Goal: Task Accomplishment & Management: Use online tool/utility

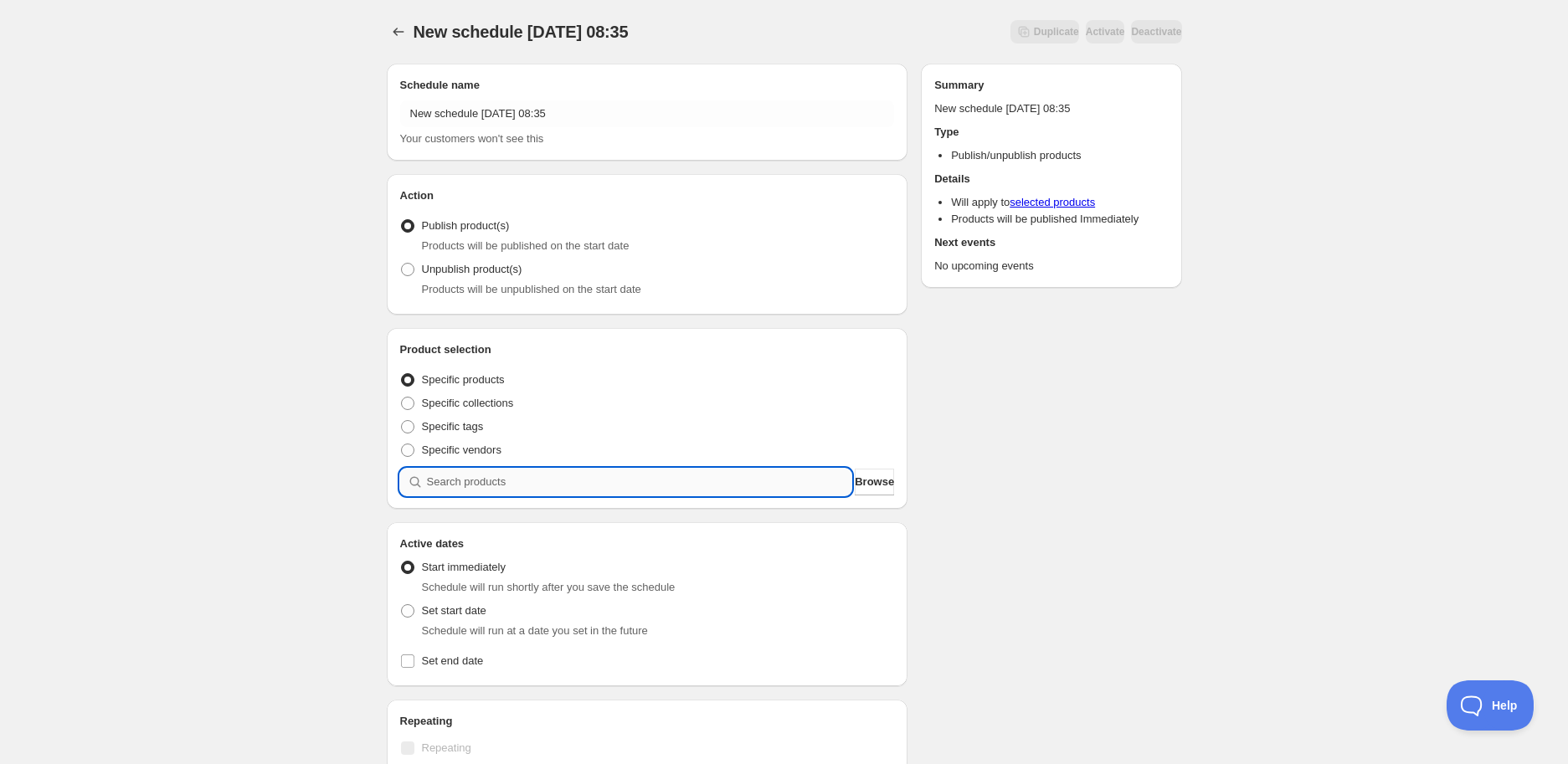
click at [473, 480] on input "search" at bounding box center [639, 482] width 426 height 27
paste input "STK009523"
type input "STK009523"
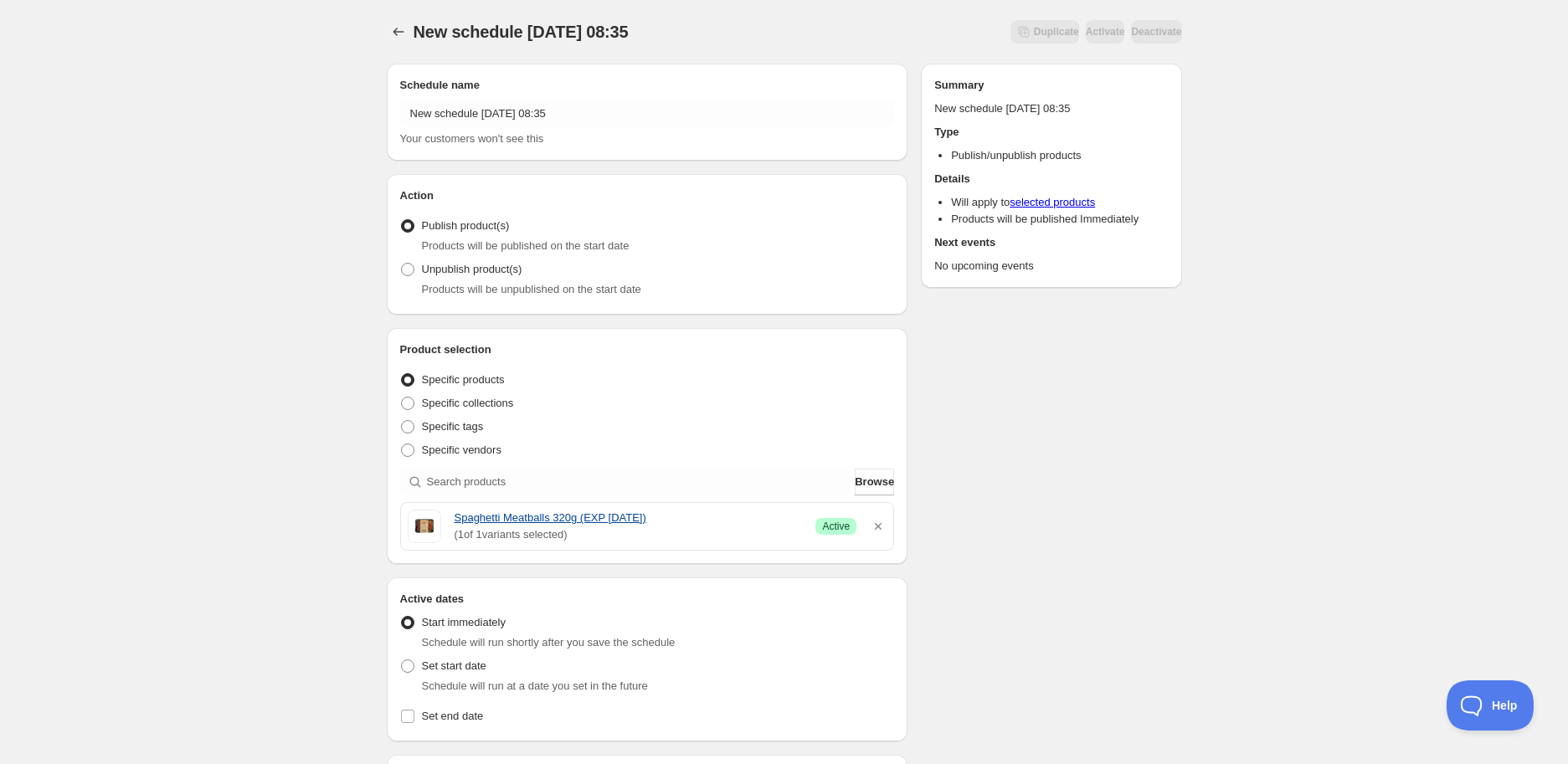
drag, startPoint x: 456, startPoint y: 515, endPoint x: 691, endPoint y: 516, distance: 235.0
click at [691, 516] on div "Spaghetti Meatballs 320g (EXP [DATE]) ( 1 of 1 variants selected) Success Active" at bounding box center [648, 526] width 480 height 33
copy link "Spaghetti Meatballs 320g (EXP [DATE])"
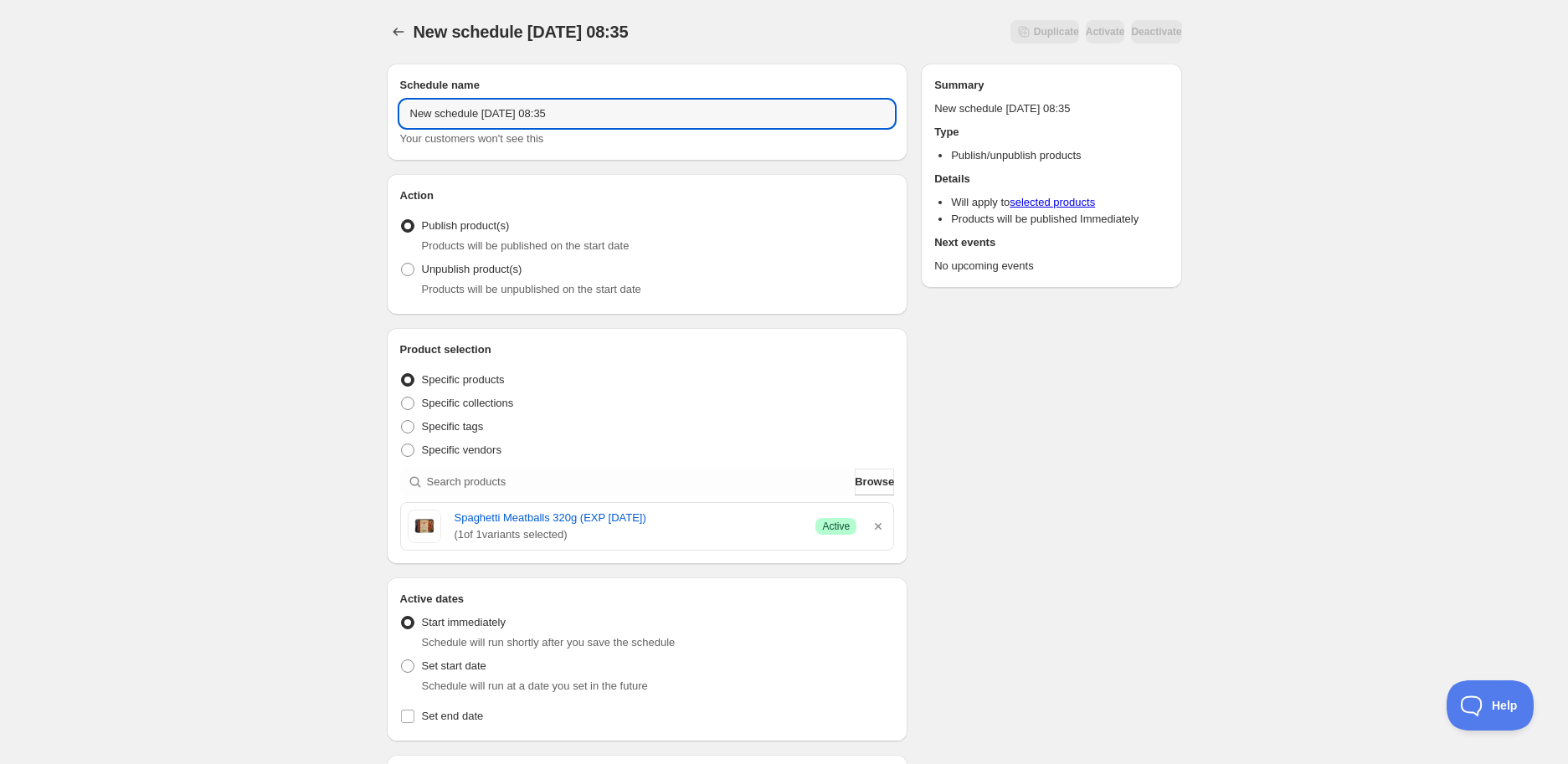
drag, startPoint x: 611, startPoint y: 107, endPoint x: 319, endPoint y: 104, distance: 292.0
click at [319, 104] on div "New schedule [DATE] 08:35. This page is ready New schedule [DATE] 08:35 Duplica…" at bounding box center [784, 665] width 1568 height 1331
paste input "Spaghetti Meatballs 320g (EXP [DATE])"
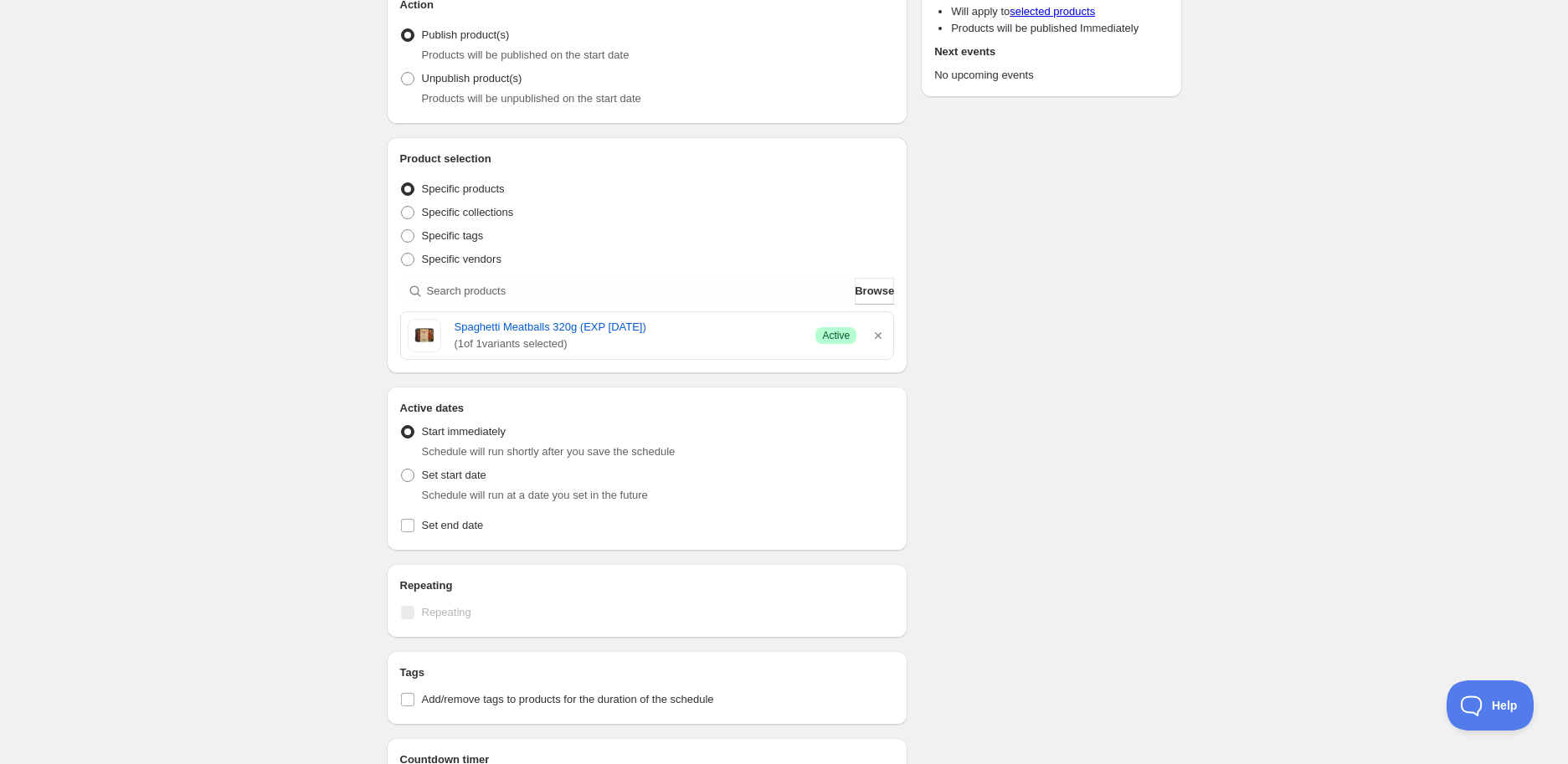
scroll to position [278, 0]
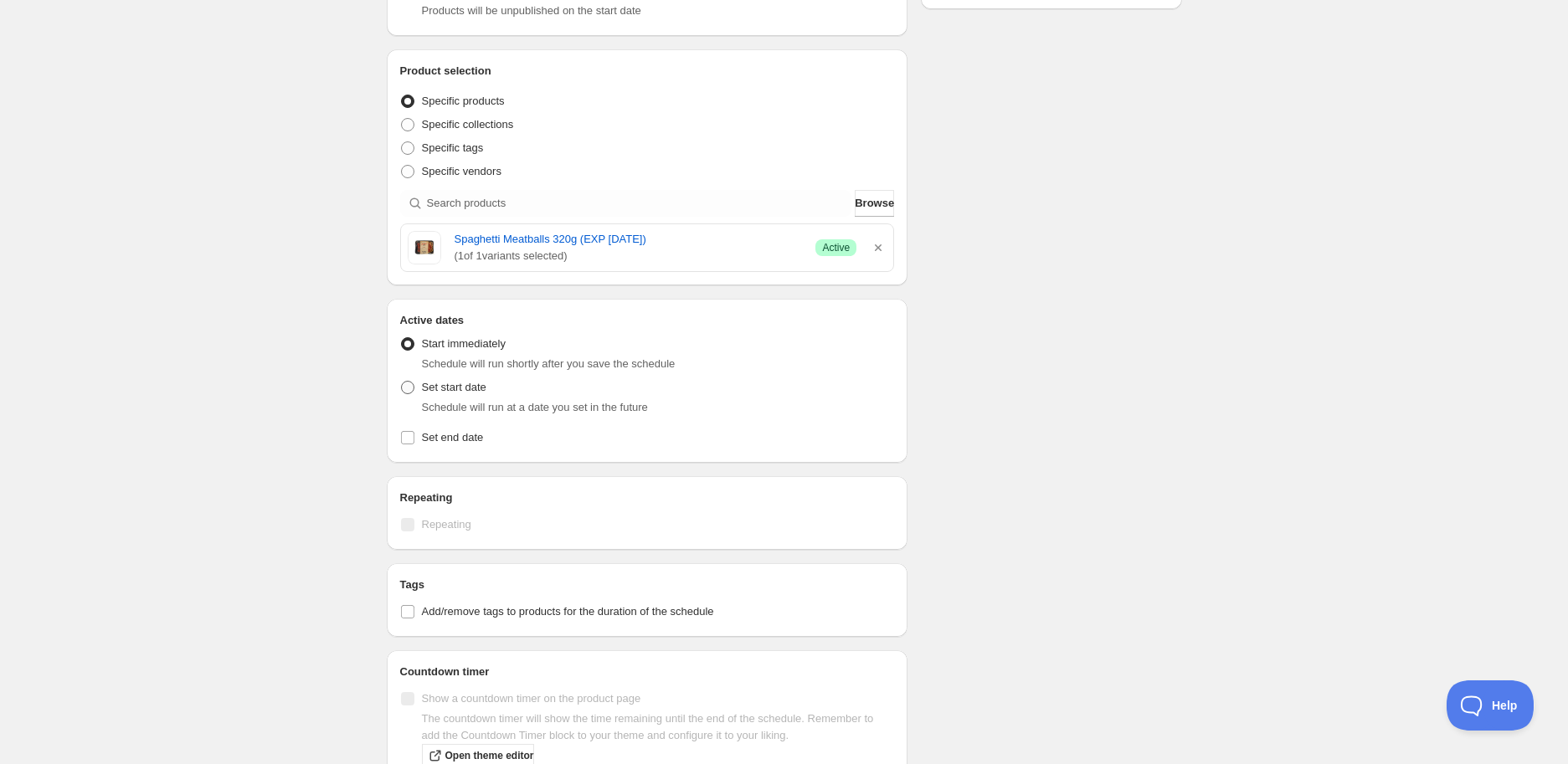
type input "Spaghetti Meatballs 320g (EXP [DATE])"
click at [433, 388] on span "Set start date" at bounding box center [454, 388] width 65 height 13
click at [401, 382] on input "Set start date" at bounding box center [401, 381] width 1 height 1
radio input "true"
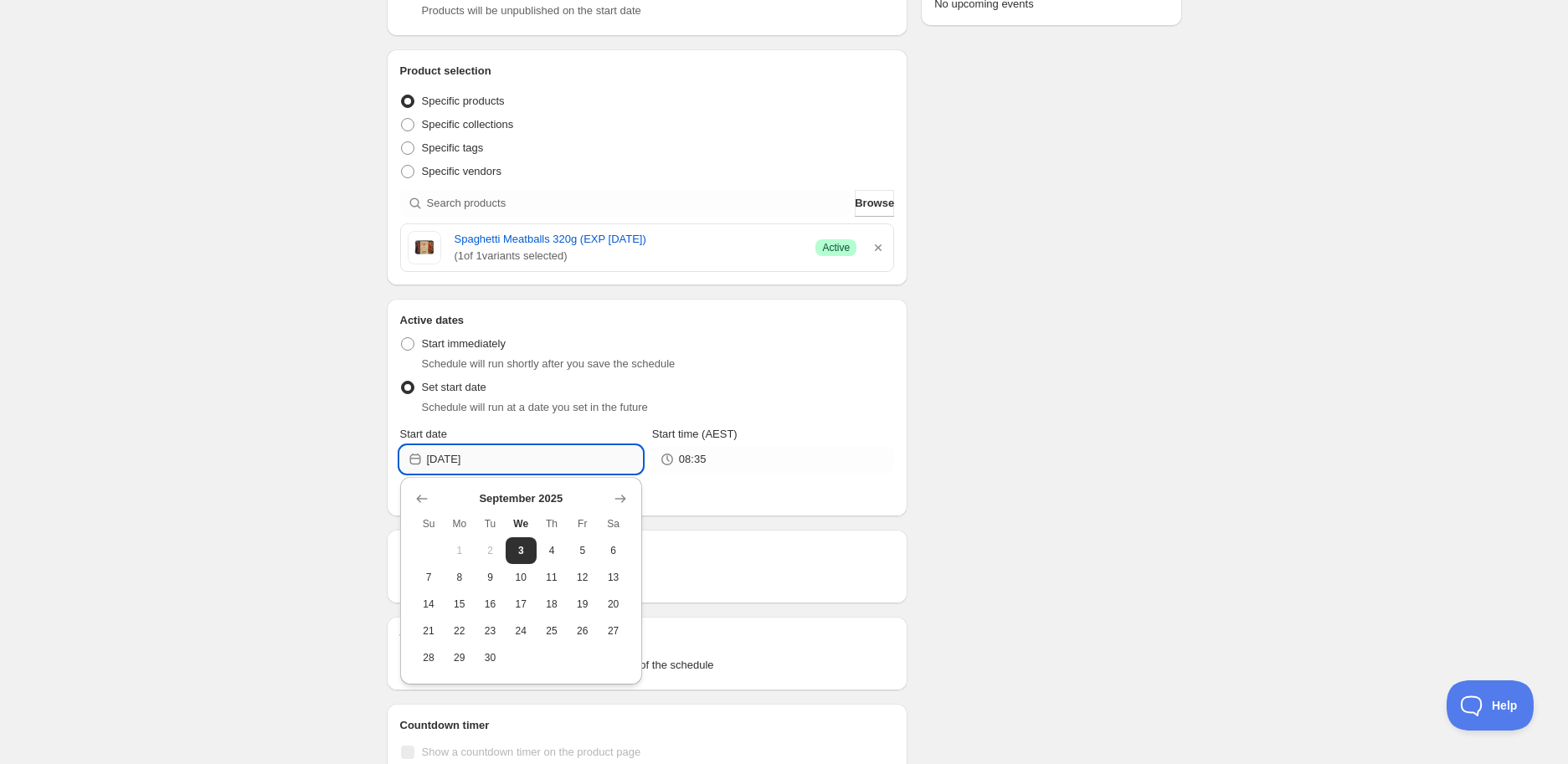
click at [559, 462] on input "[DATE]" at bounding box center [534, 459] width 216 height 27
click at [610, 549] on span "6" at bounding box center [612, 550] width 18 height 13
type input "[DATE]"
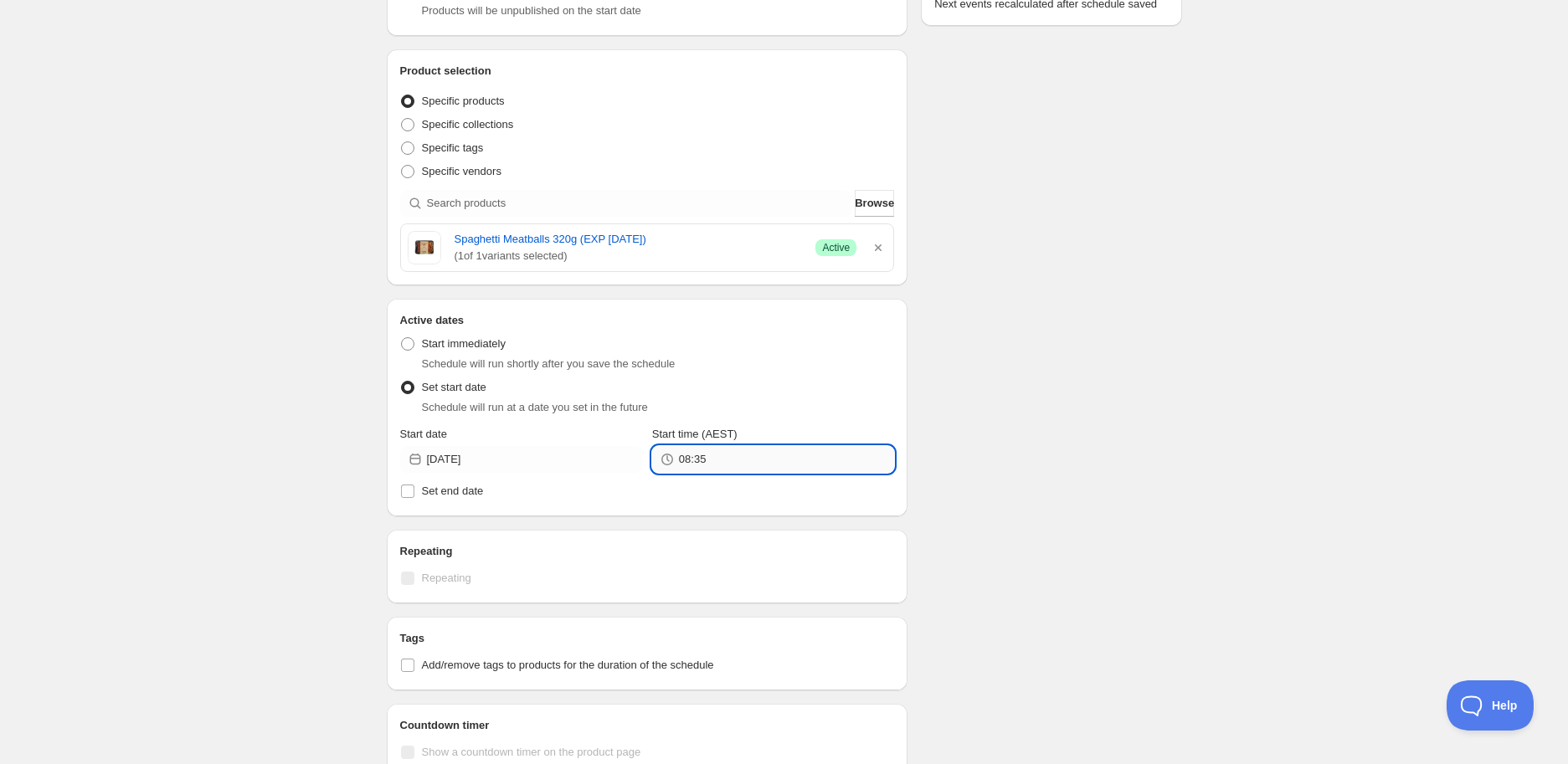
click at [735, 467] on input "08:35" at bounding box center [786, 459] width 216 height 27
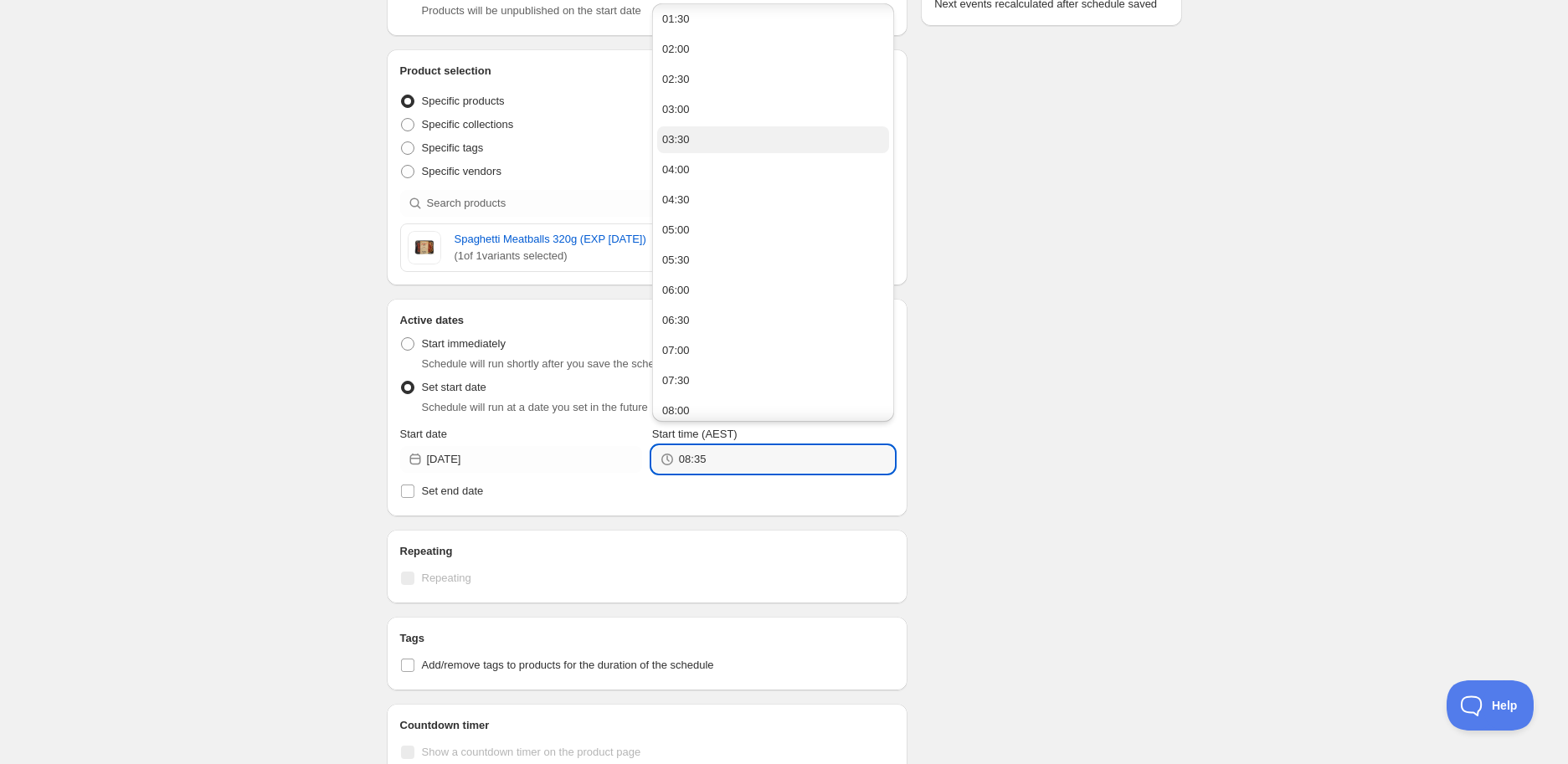
scroll to position [0, 0]
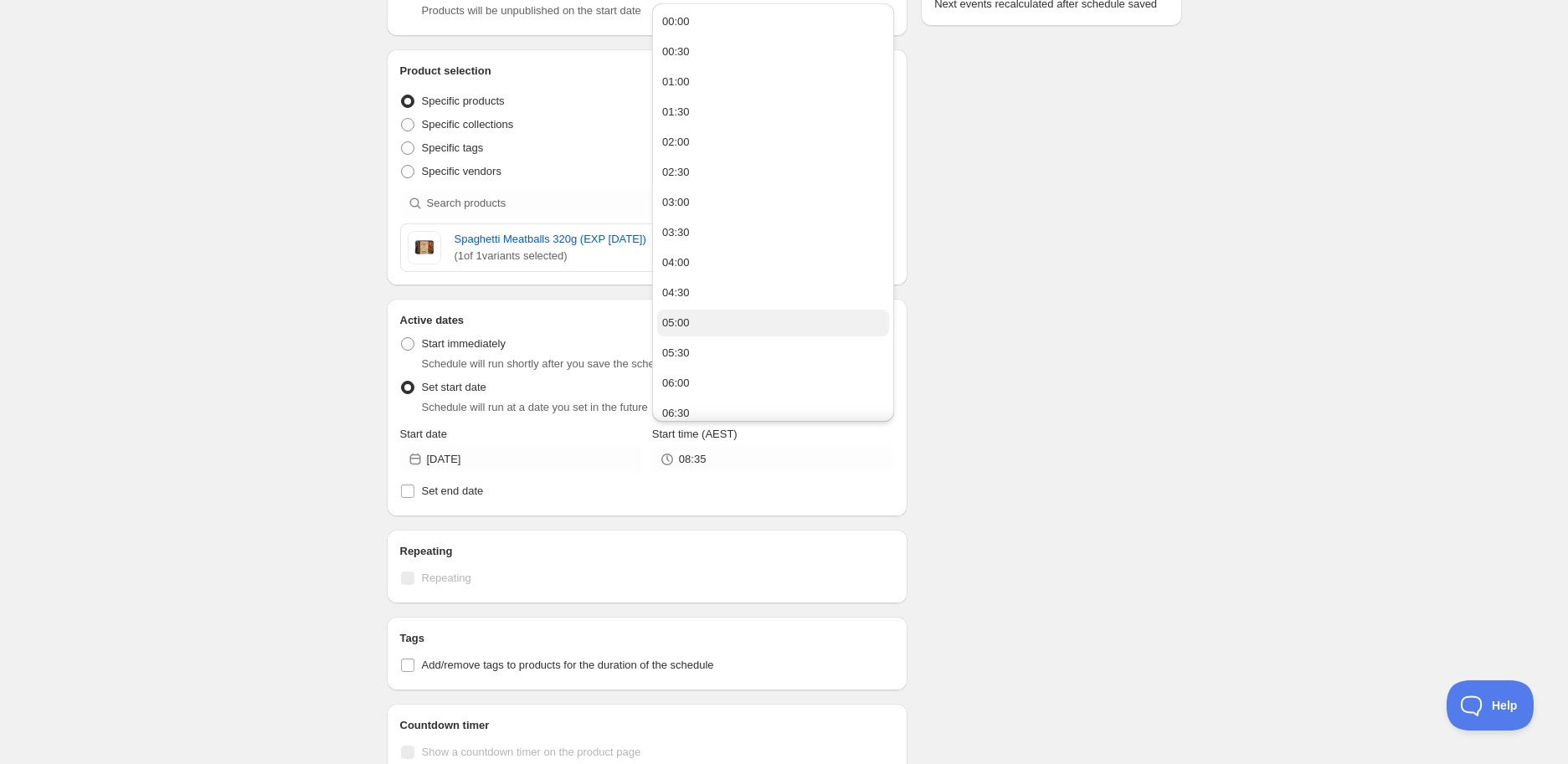
click at [682, 328] on div "05:00" at bounding box center [676, 323] width 28 height 17
type input "05:00"
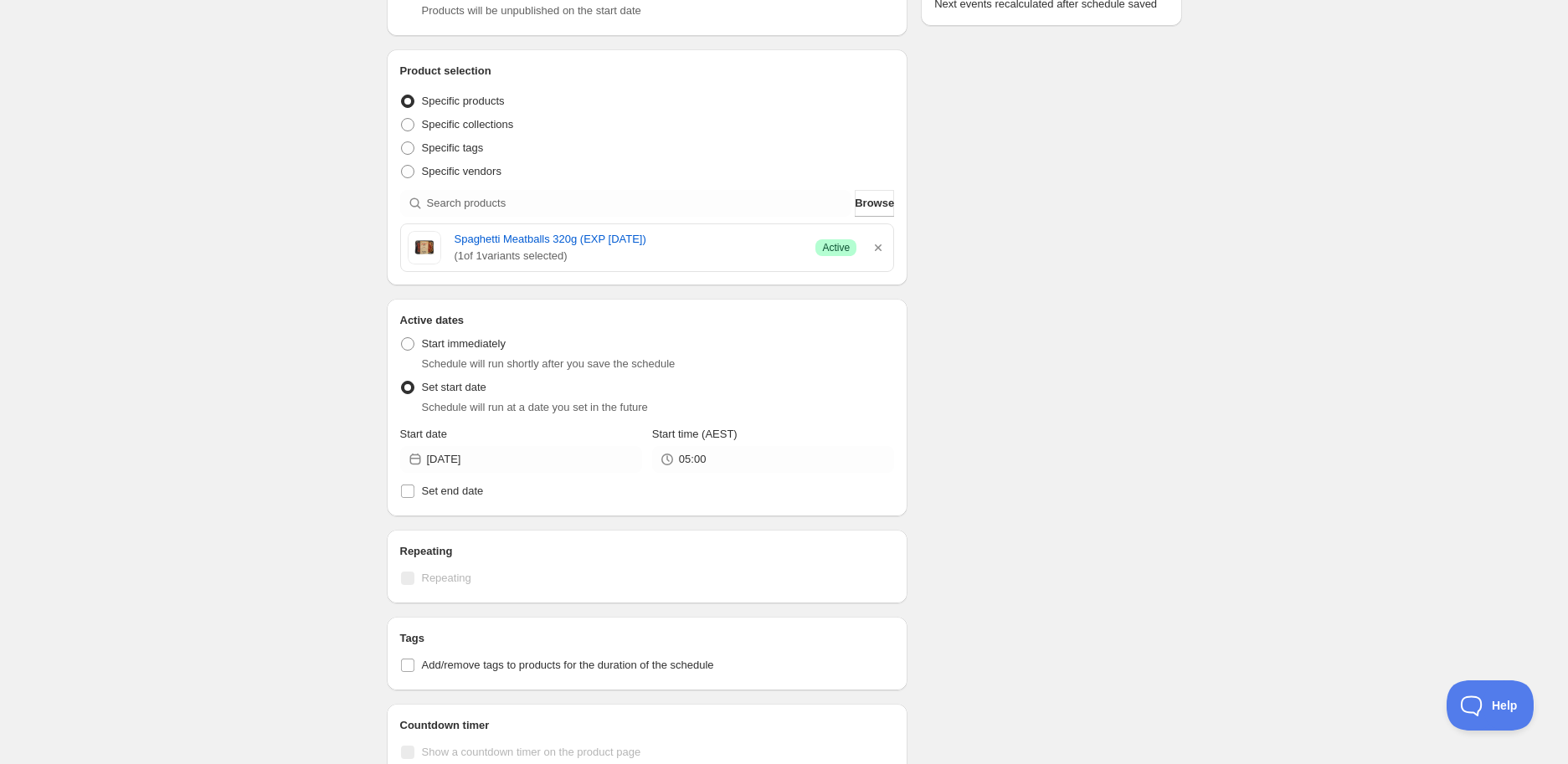
click at [1237, 321] on div "Spaghetti Meatballs 320g (EXP [DATE]). This page is ready Spaghetti Meatballs 3…" at bounding box center [784, 413] width 1568 height 1385
click at [635, 670] on span "Add/remove tags to products for the duration of the schedule" at bounding box center [568, 665] width 292 height 13
click at [414, 670] on input "Add/remove tags to products for the duration of the schedule" at bounding box center [407, 665] width 13 height 13
checkbox input "true"
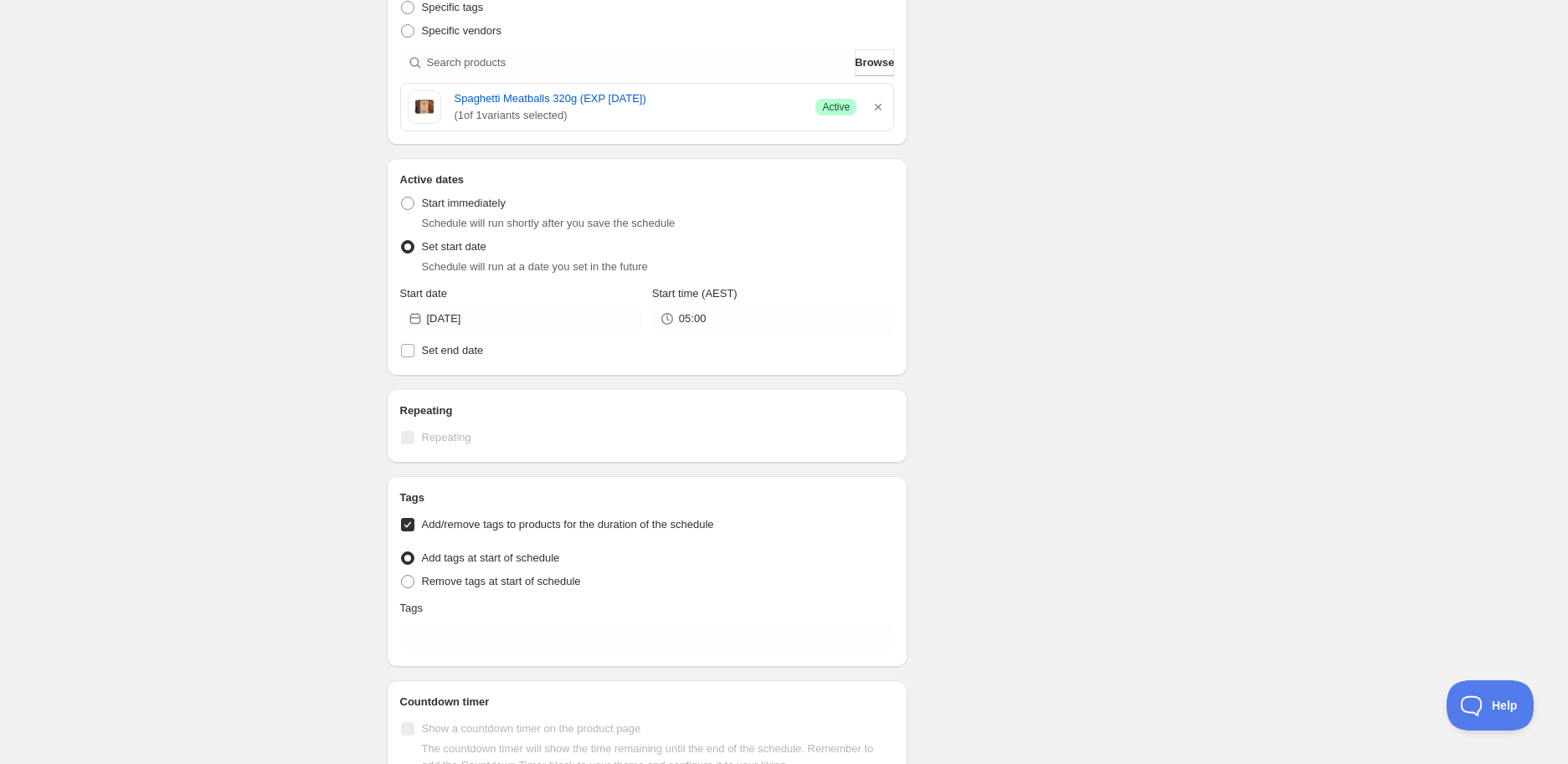
scroll to position [650, 0]
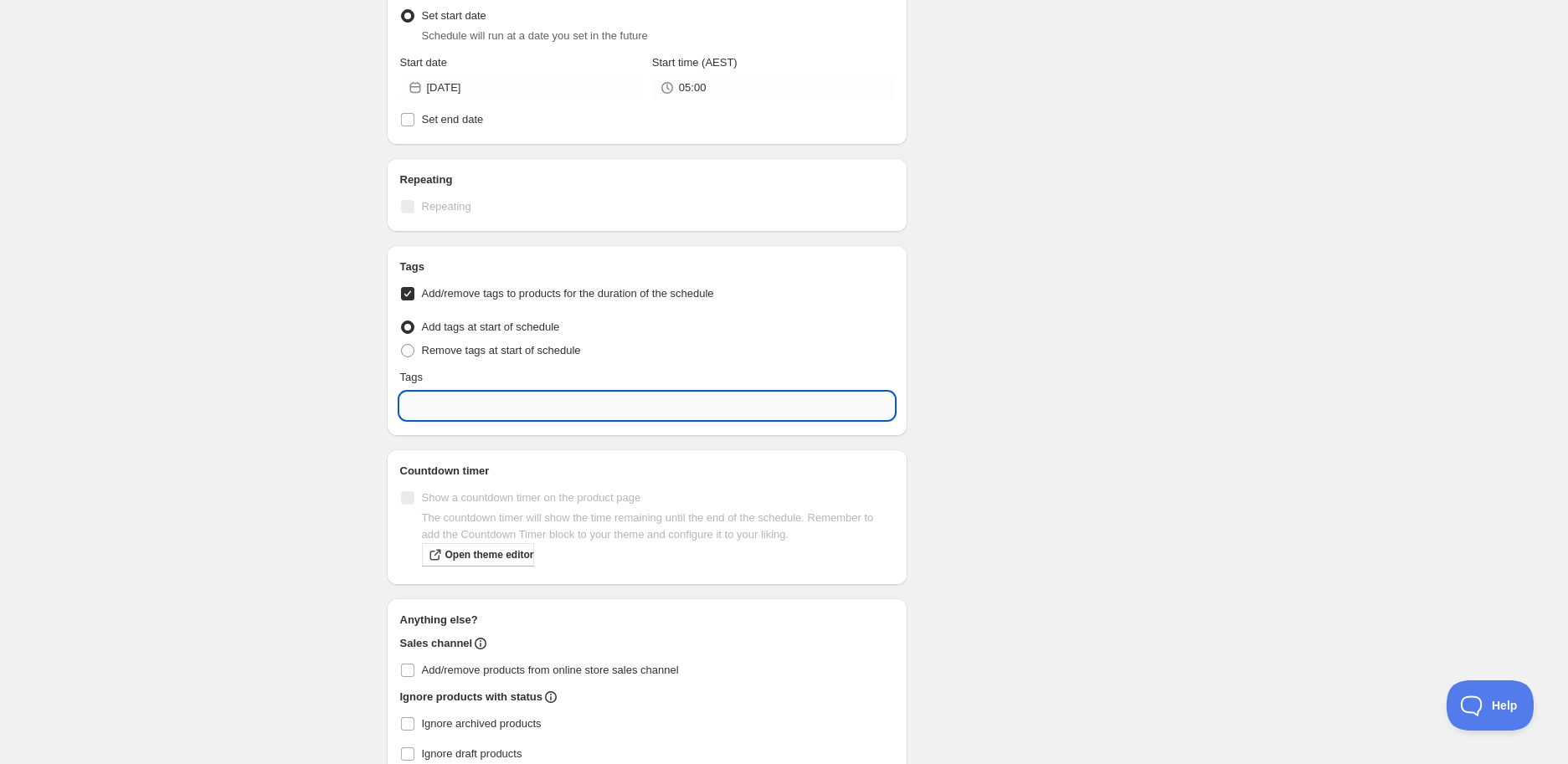
click at [499, 410] on input "text" at bounding box center [648, 405] width 495 height 27
click at [436, 488] on div "EXP Draft" at bounding box center [648, 482] width 468 height 23
type input "EXP Draft"
checkbox input "true"
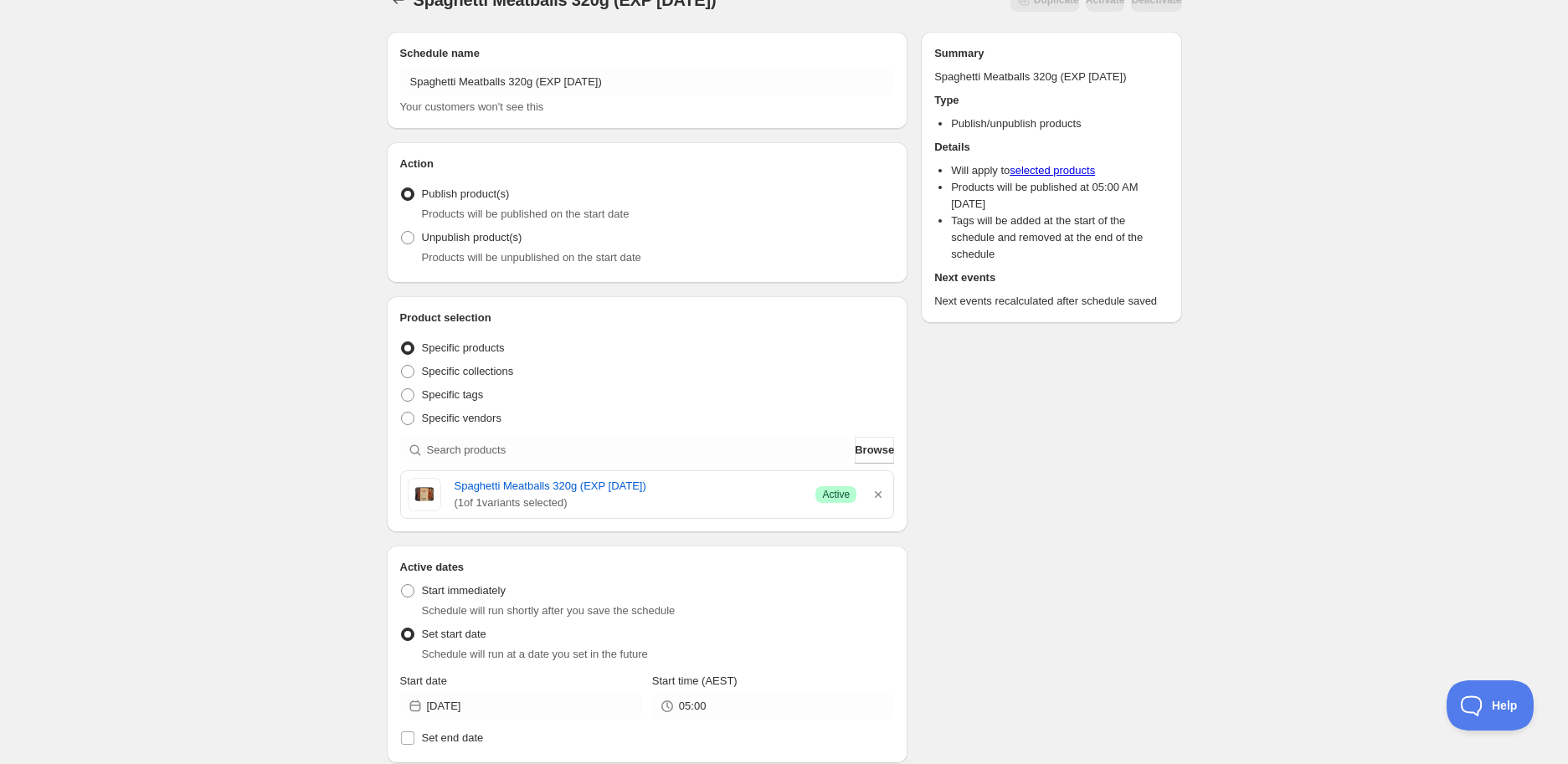
scroll to position [0, 0]
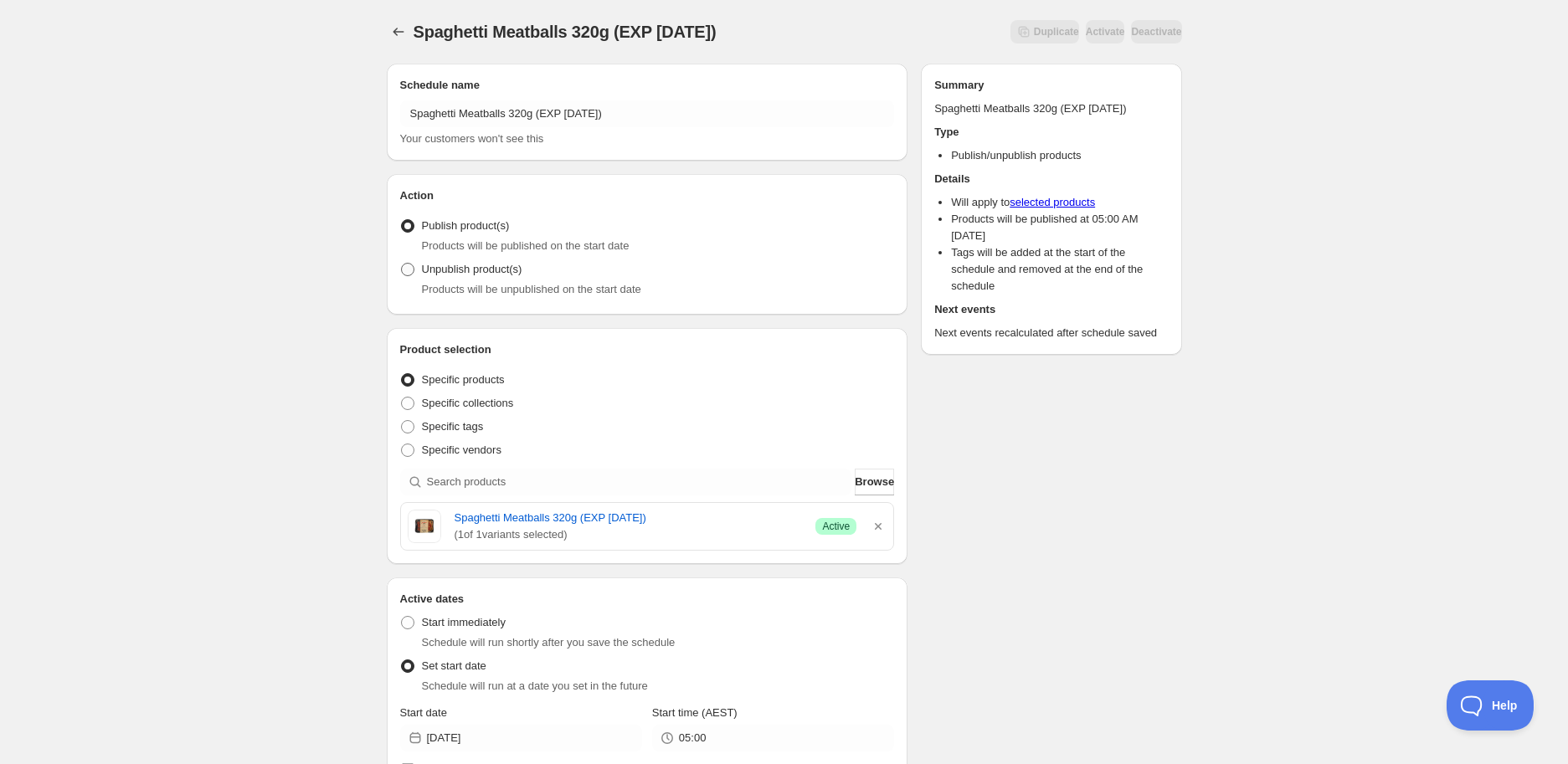
type input "EXP Draft"
click at [475, 268] on span "Unpublish product(s)" at bounding box center [472, 269] width 101 height 13
click at [401, 264] on input "Unpublish product(s)" at bounding box center [401, 263] width 1 height 1
radio input "true"
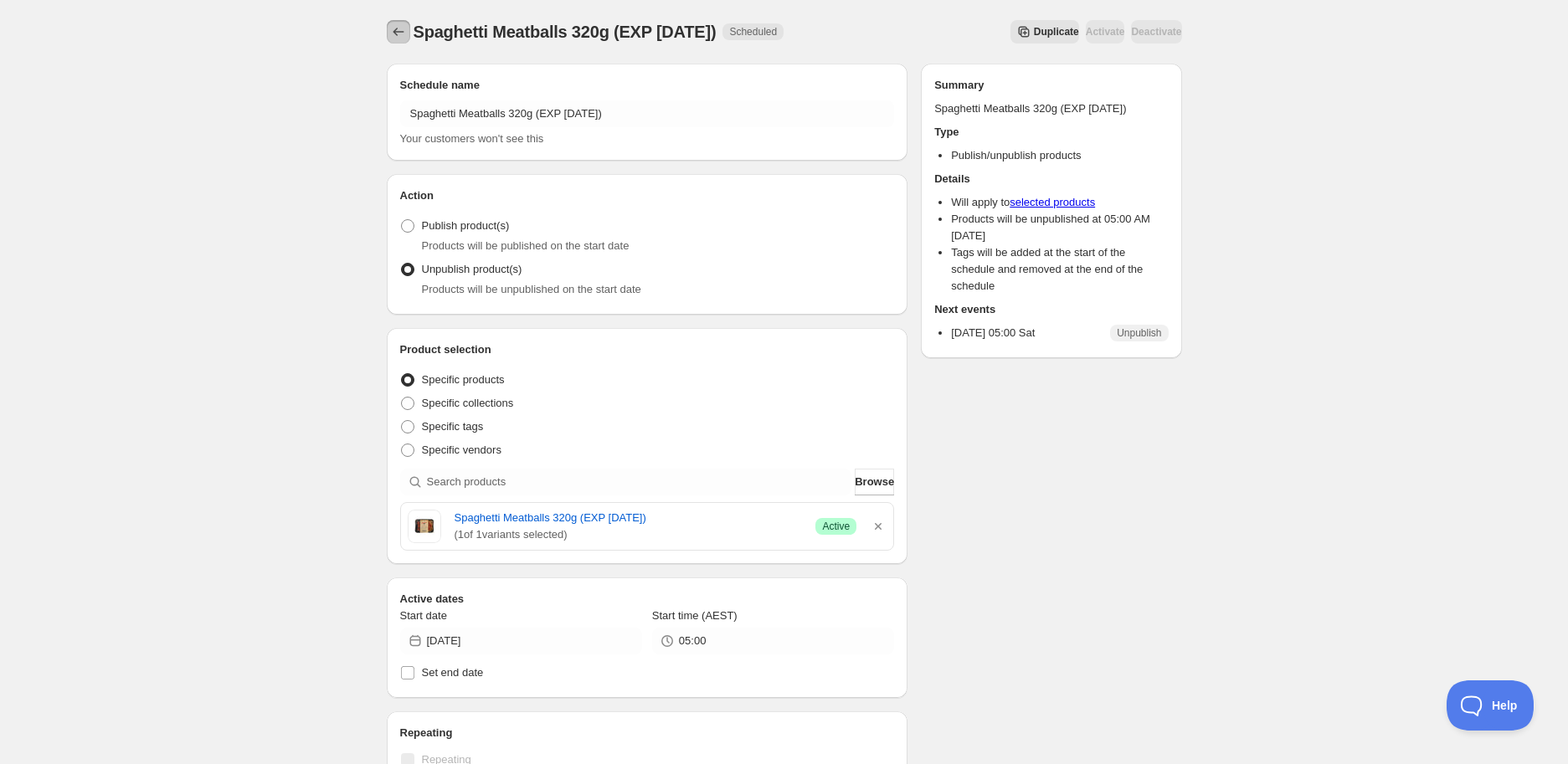
click at [405, 35] on icon "Schedules" at bounding box center [399, 31] width 17 height 17
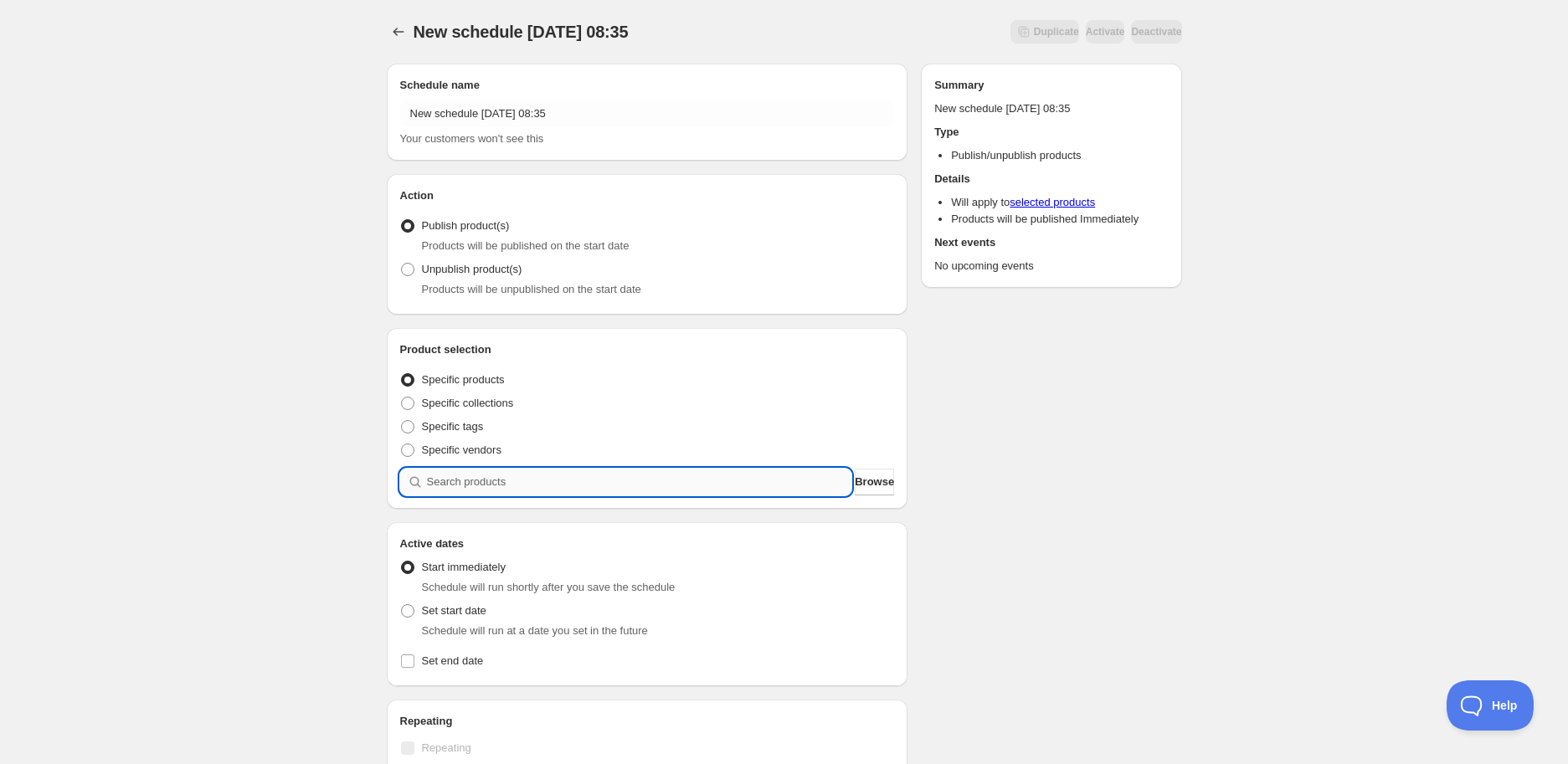
click at [506, 479] on input "search" at bounding box center [639, 482] width 426 height 27
paste input "search"
click at [492, 474] on input "search" at bounding box center [639, 482] width 426 height 27
paste input "search"
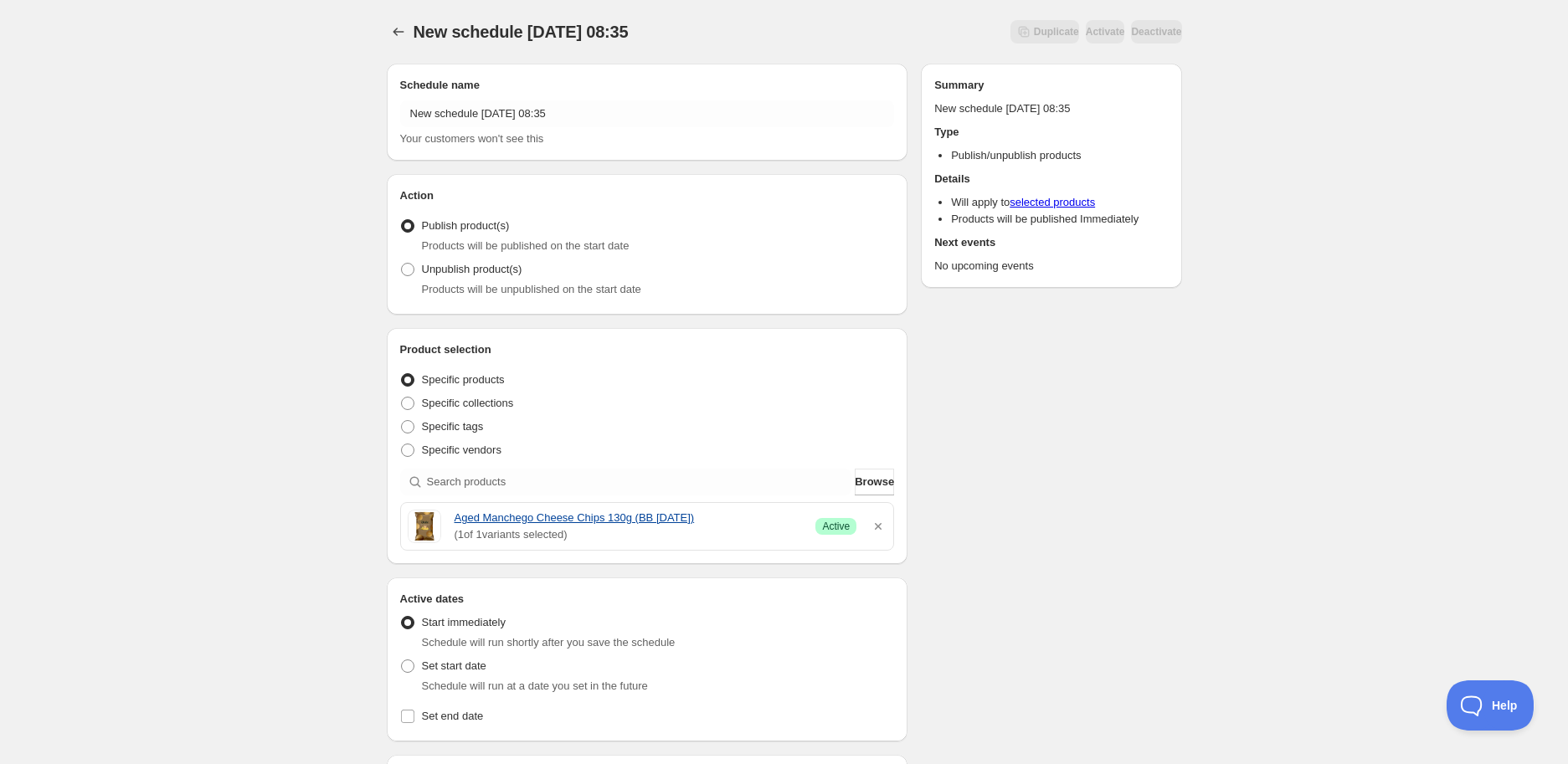
drag, startPoint x: 449, startPoint y: 518, endPoint x: 735, endPoint y: 514, distance: 286.0
click at [735, 514] on div "Aged Manchego Cheese Chips 130g (BB [DATE]) ( 1 of 1 variants selected) Success…" at bounding box center [648, 526] width 480 height 33
copy link "Aged Manchego Cheese Chips 130g (BB [DATE])"
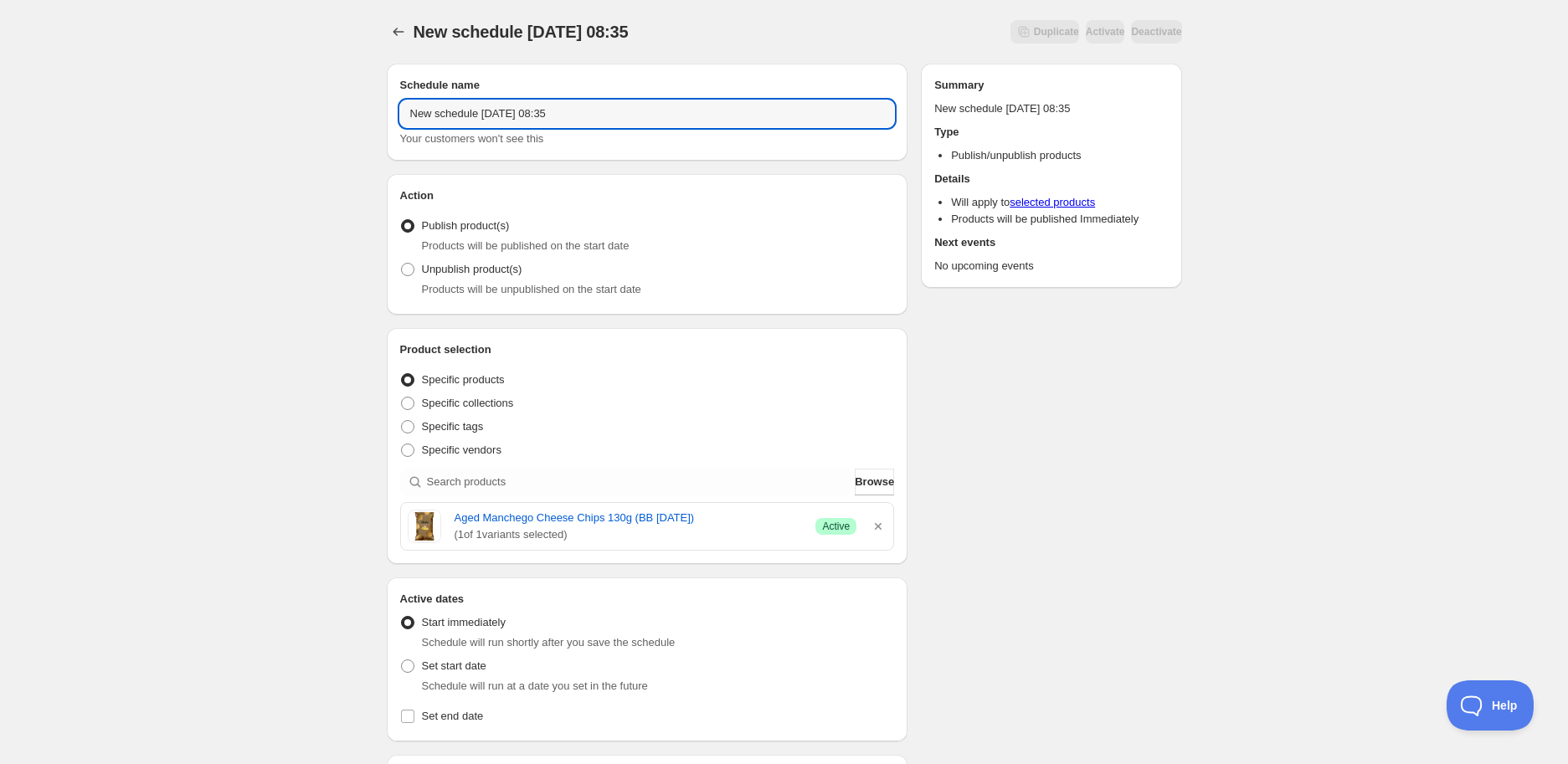
drag, startPoint x: 682, startPoint y: 112, endPoint x: 0, endPoint y: 133, distance: 682.3
click at [3, 132] on div "New schedule [DATE] 08:35. This page is ready New schedule [DATE] 08:35 Duplica…" at bounding box center [784, 665] width 1568 height 1331
paste input "Aged Manchego Cheese Chips 130g (BB [DATE])"
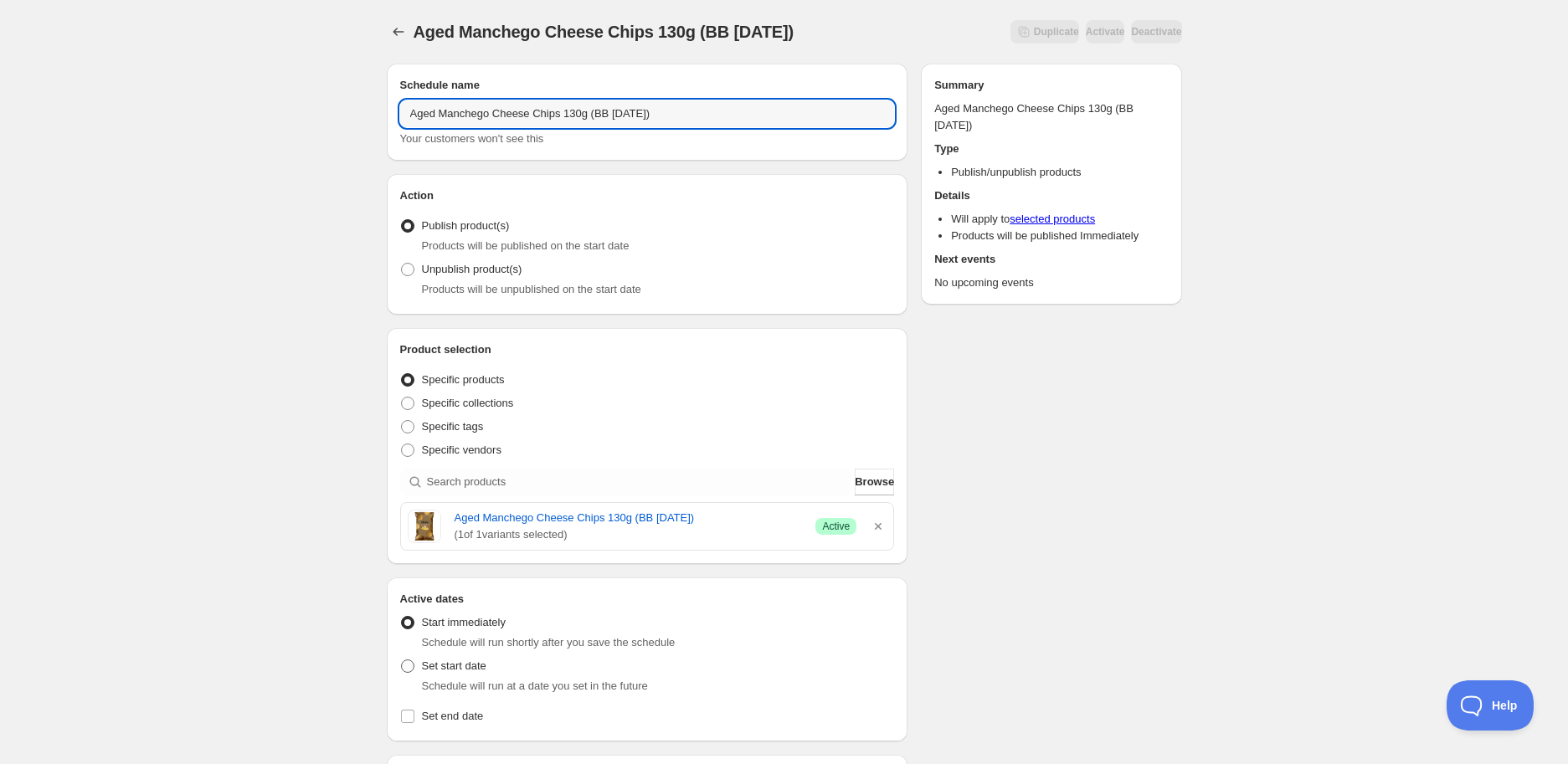
type input "Aged Manchego Cheese Chips 130g (BB [DATE])"
click at [456, 672] on span "Set start date" at bounding box center [454, 666] width 65 height 13
click at [401, 660] on input "Set start date" at bounding box center [401, 659] width 1 height 1
radio input "true"
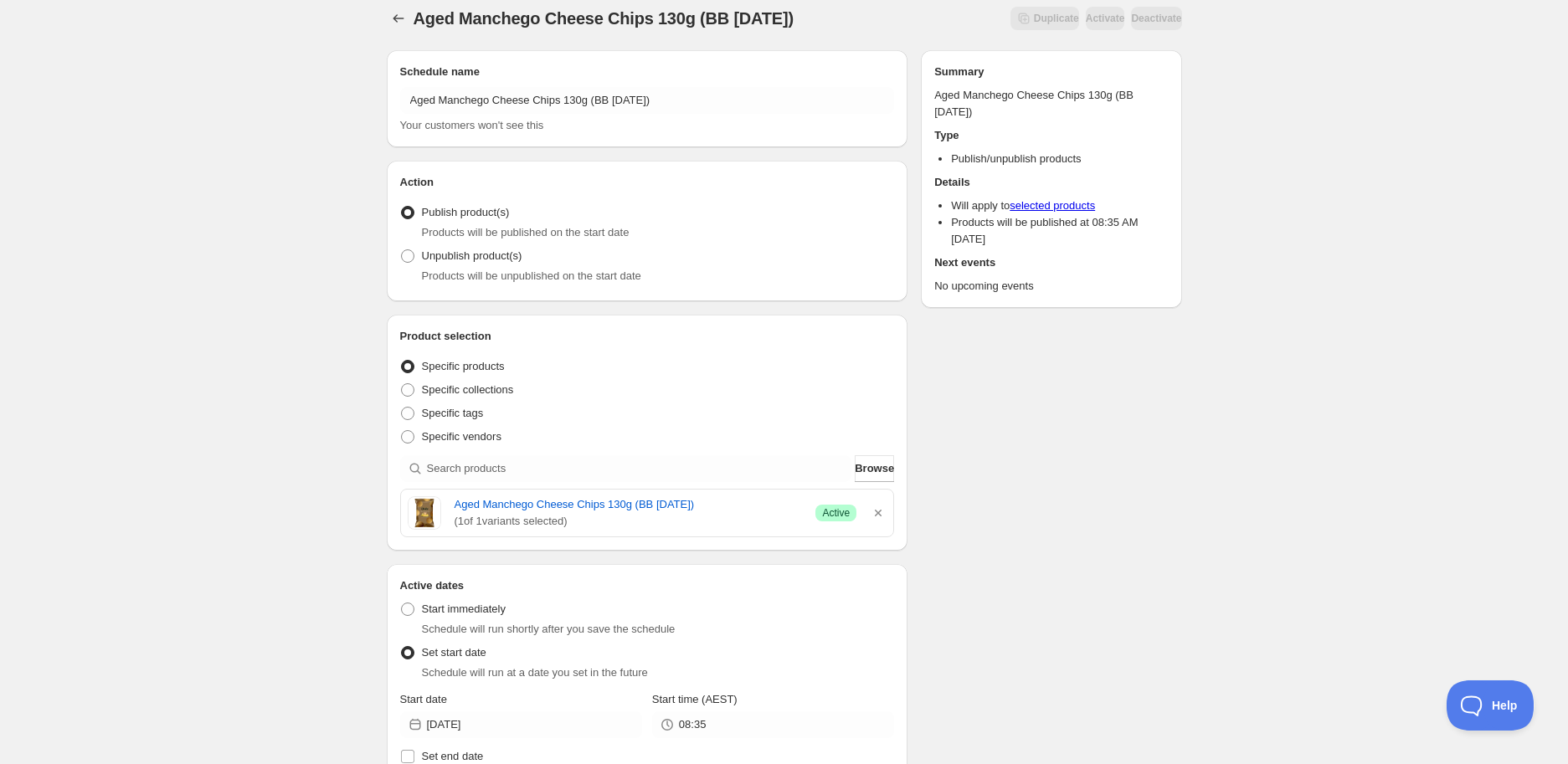
scroll to position [278, 0]
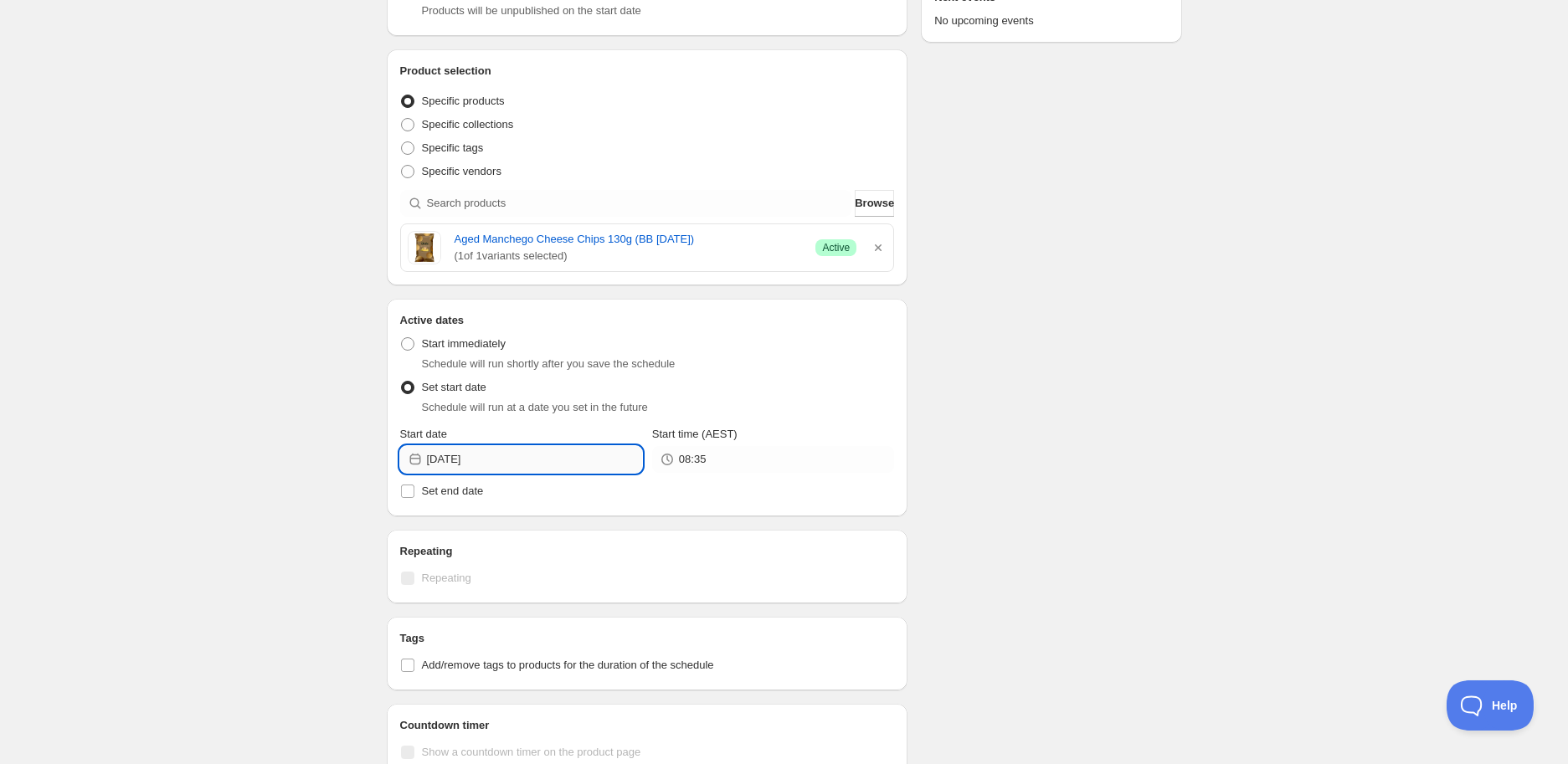
click at [502, 470] on input "[DATE]" at bounding box center [534, 459] width 216 height 27
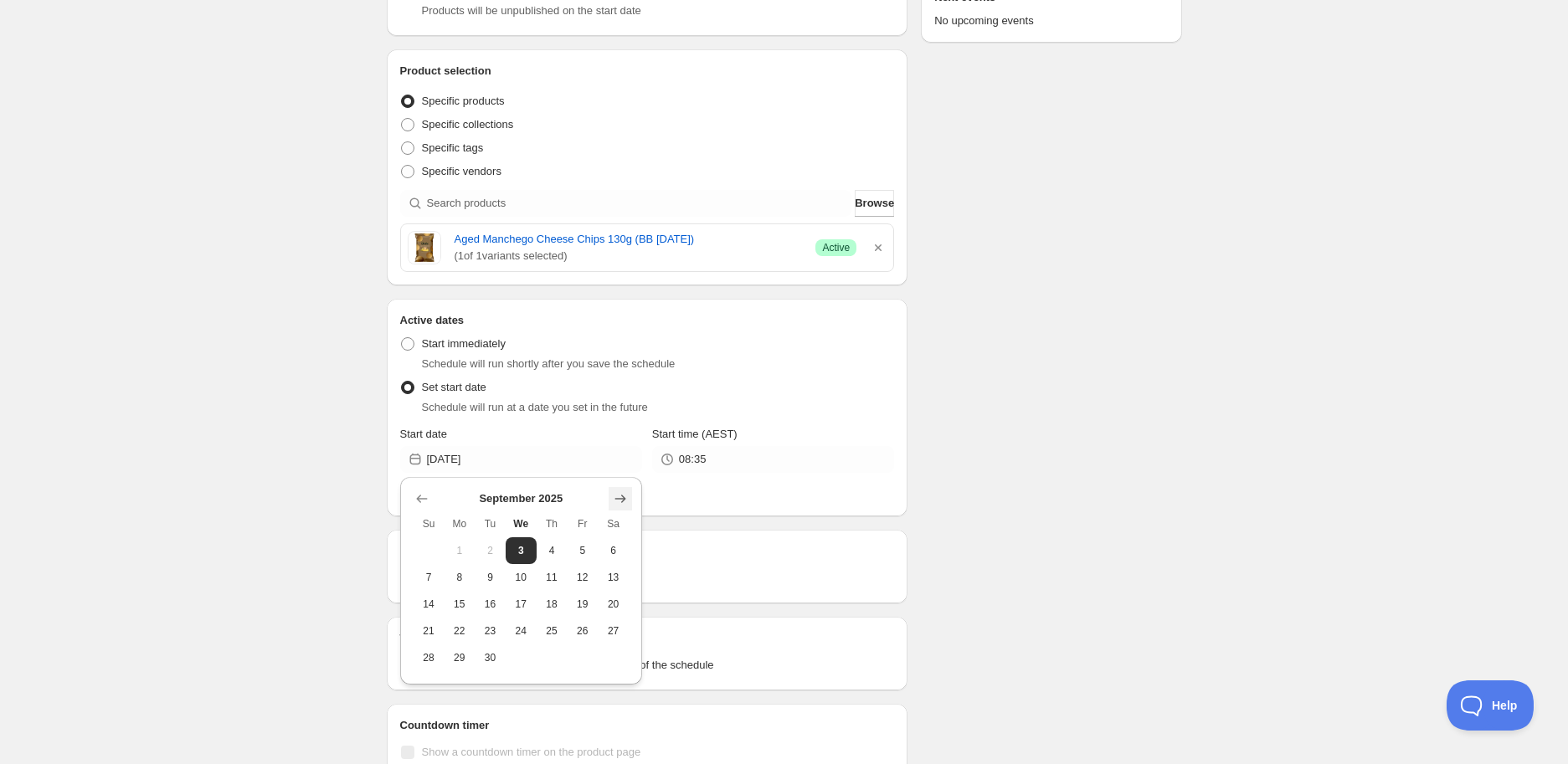
click at [617, 494] on icon "Show next month, October 2025" at bounding box center [620, 499] width 17 height 17
click at [588, 571] on span "10" at bounding box center [582, 577] width 18 height 13
type input "[DATE]"
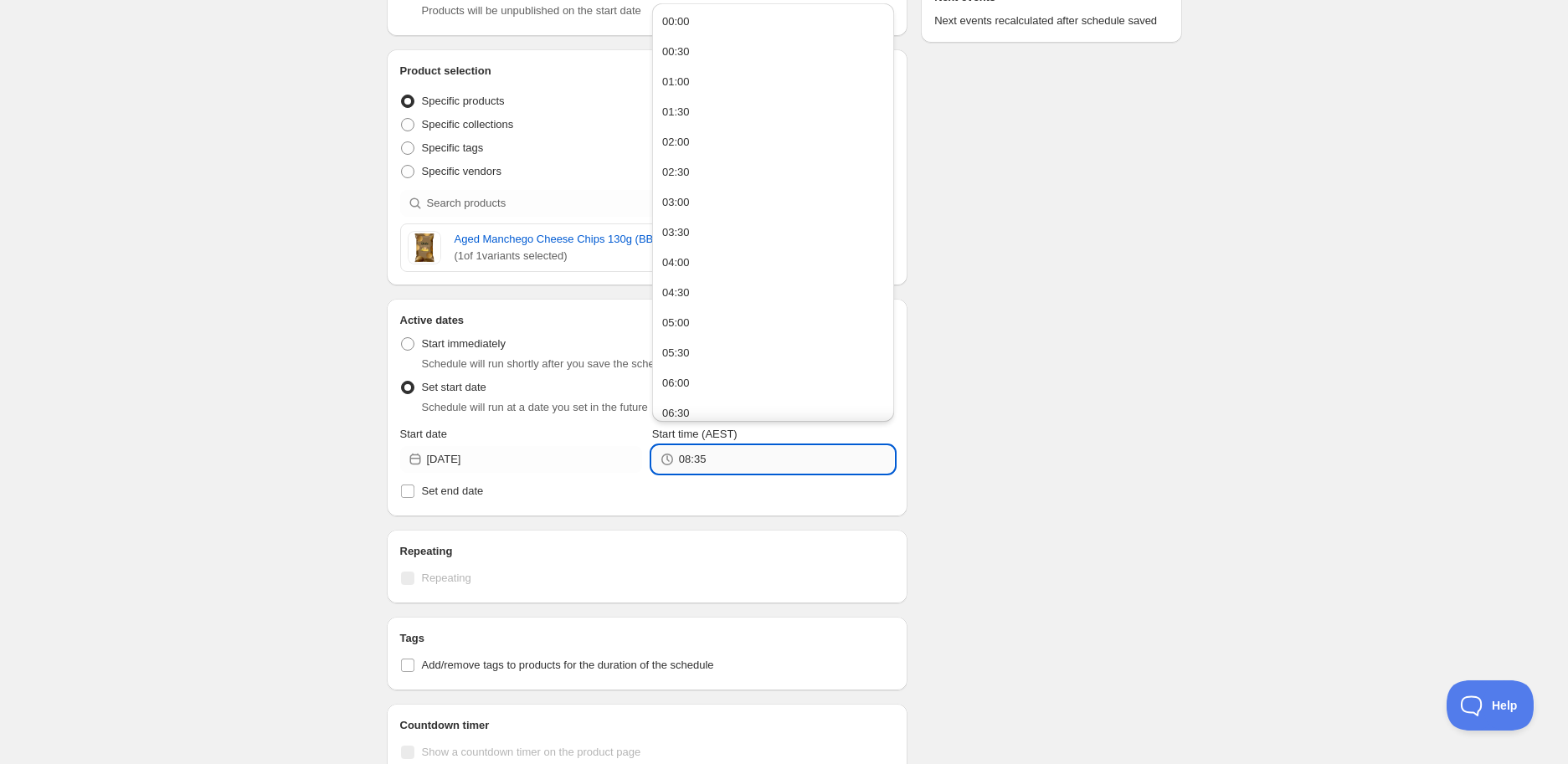
click at [751, 457] on input "08:35" at bounding box center [786, 459] width 216 height 27
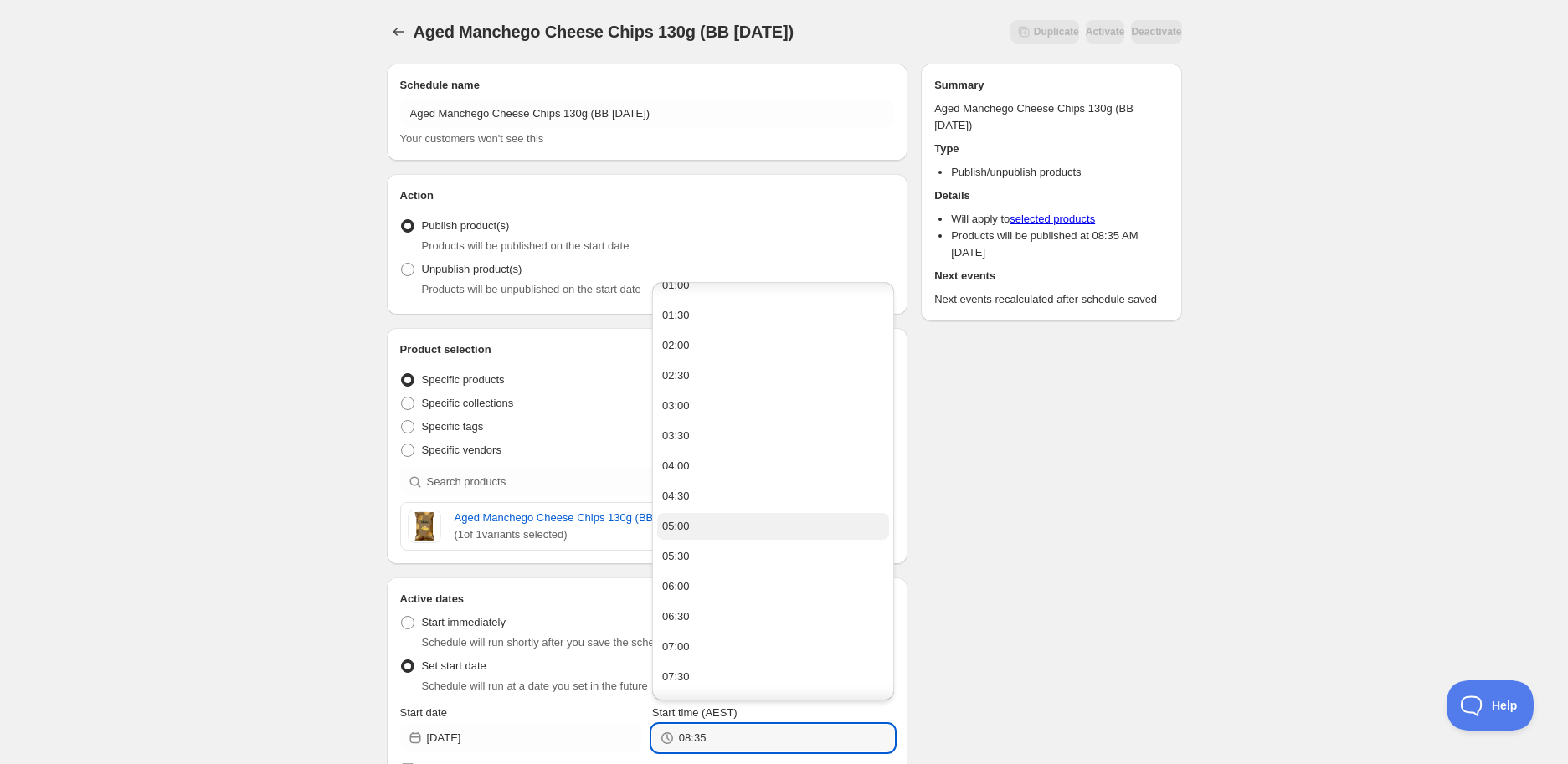
scroll to position [92, 0]
click at [708, 499] on button "05:00" at bounding box center [772, 509] width 232 height 27
type input "05:00"
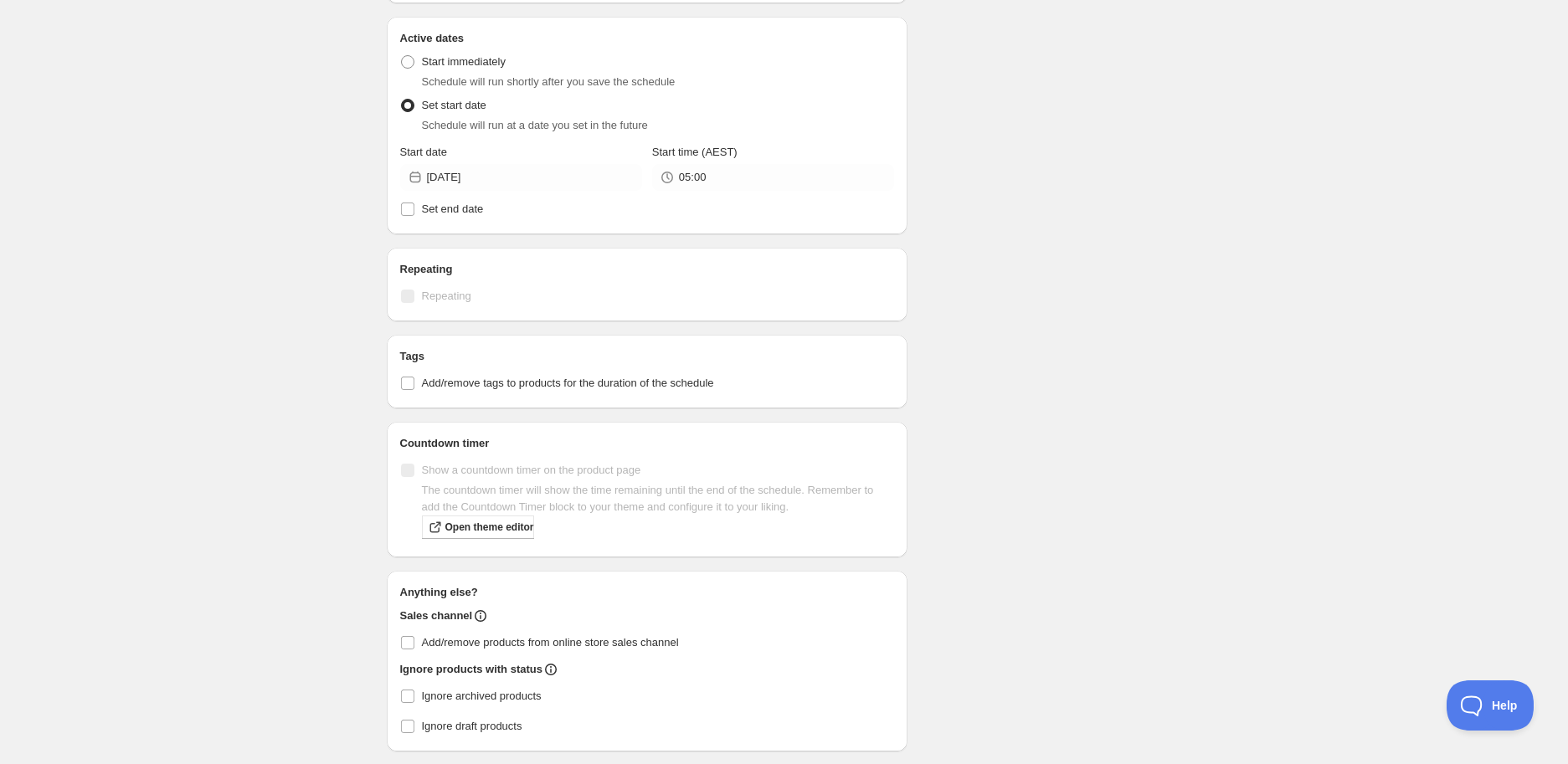
scroll to position [616, 0]
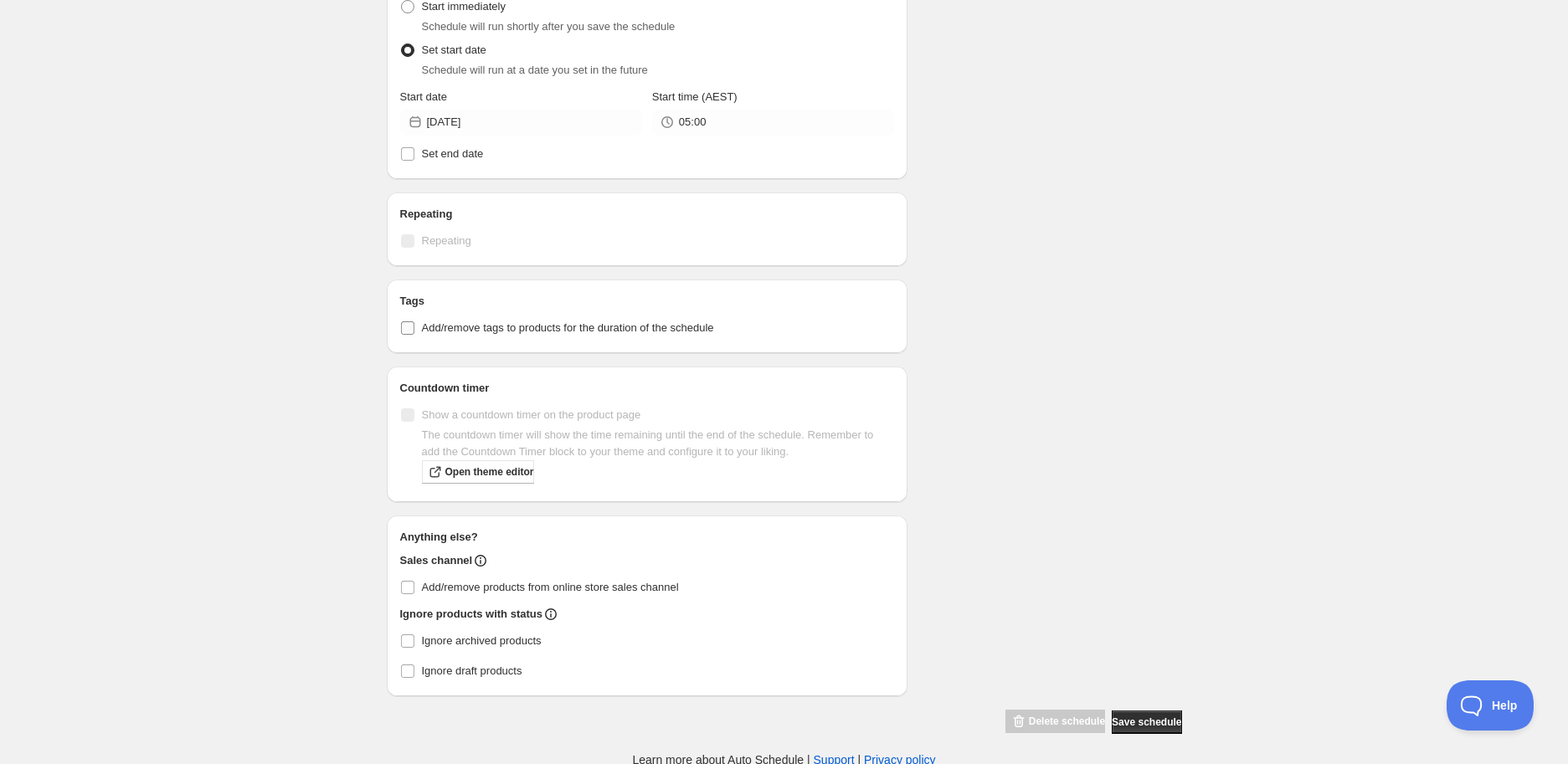
click at [524, 329] on span "Add/remove tags to products for the duration of the schedule" at bounding box center [568, 327] width 292 height 13
click at [414, 329] on input "Add/remove tags to products for the duration of the schedule" at bounding box center [407, 327] width 13 height 13
checkbox input "true"
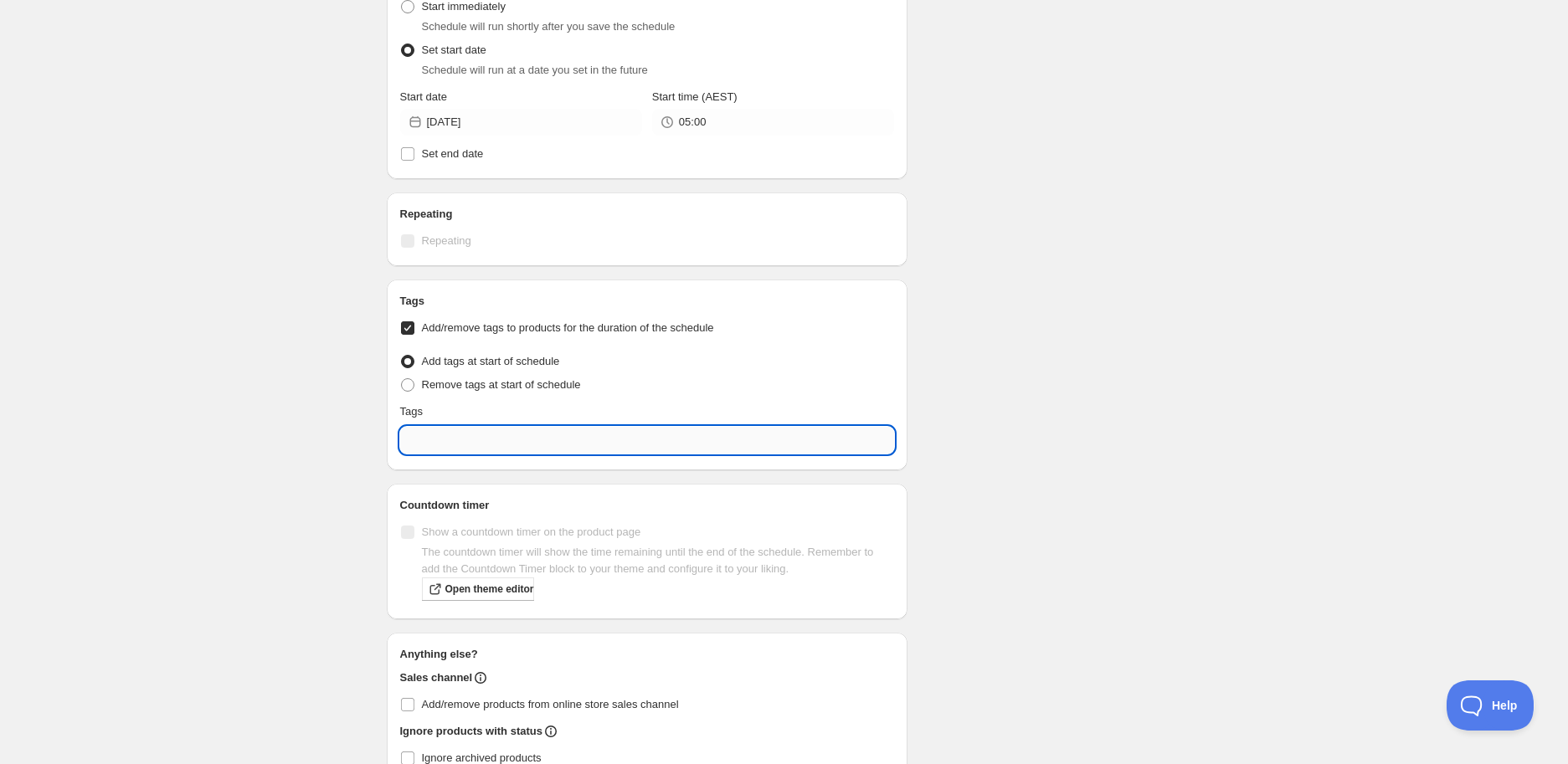
click at [473, 442] on input "text" at bounding box center [648, 439] width 495 height 27
click at [520, 505] on div "EXP Draft" at bounding box center [648, 516] width 468 height 23
type input "EXP Draft"
checkbox input "true"
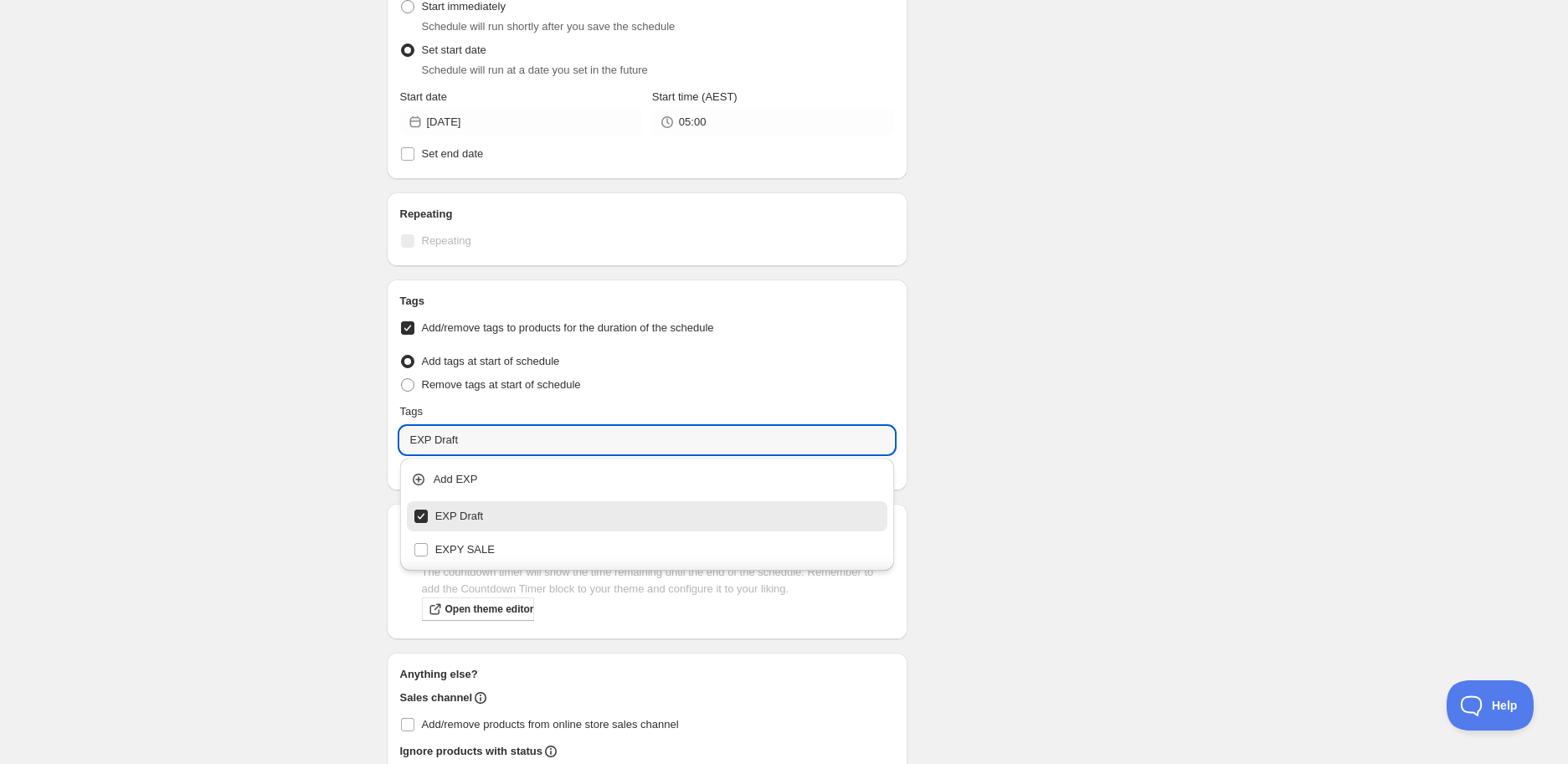
type input "EXP Draft"
click at [1290, 448] on div "Aged Manchego Cheese Chips 130g (BB [DATE]). This page is ready Aged Manchego C…" at bounding box center [784, 144] width 1568 height 1522
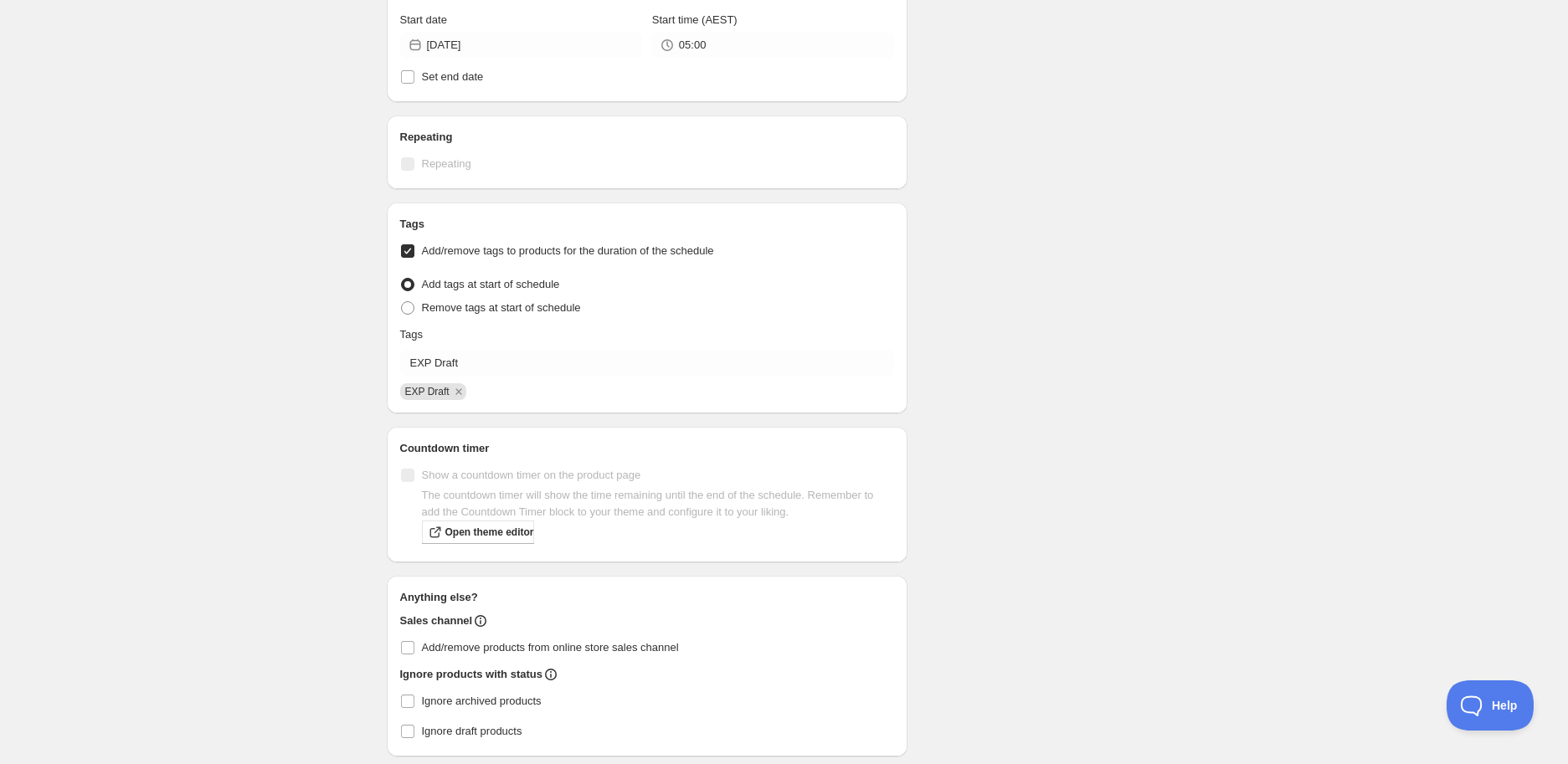
scroll to position [755, 0]
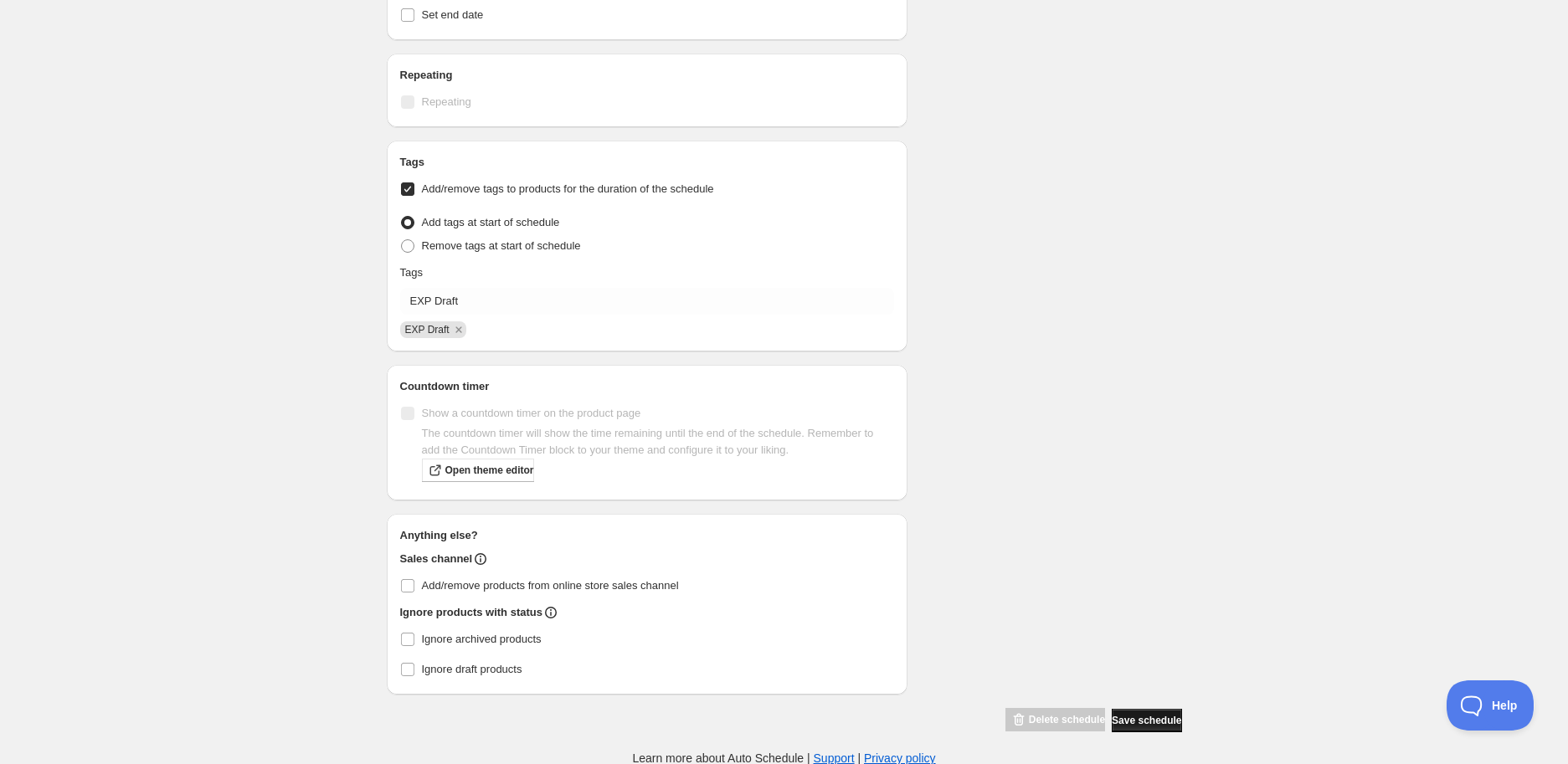
click at [1131, 728] on button "Save schedule" at bounding box center [1146, 720] width 69 height 23
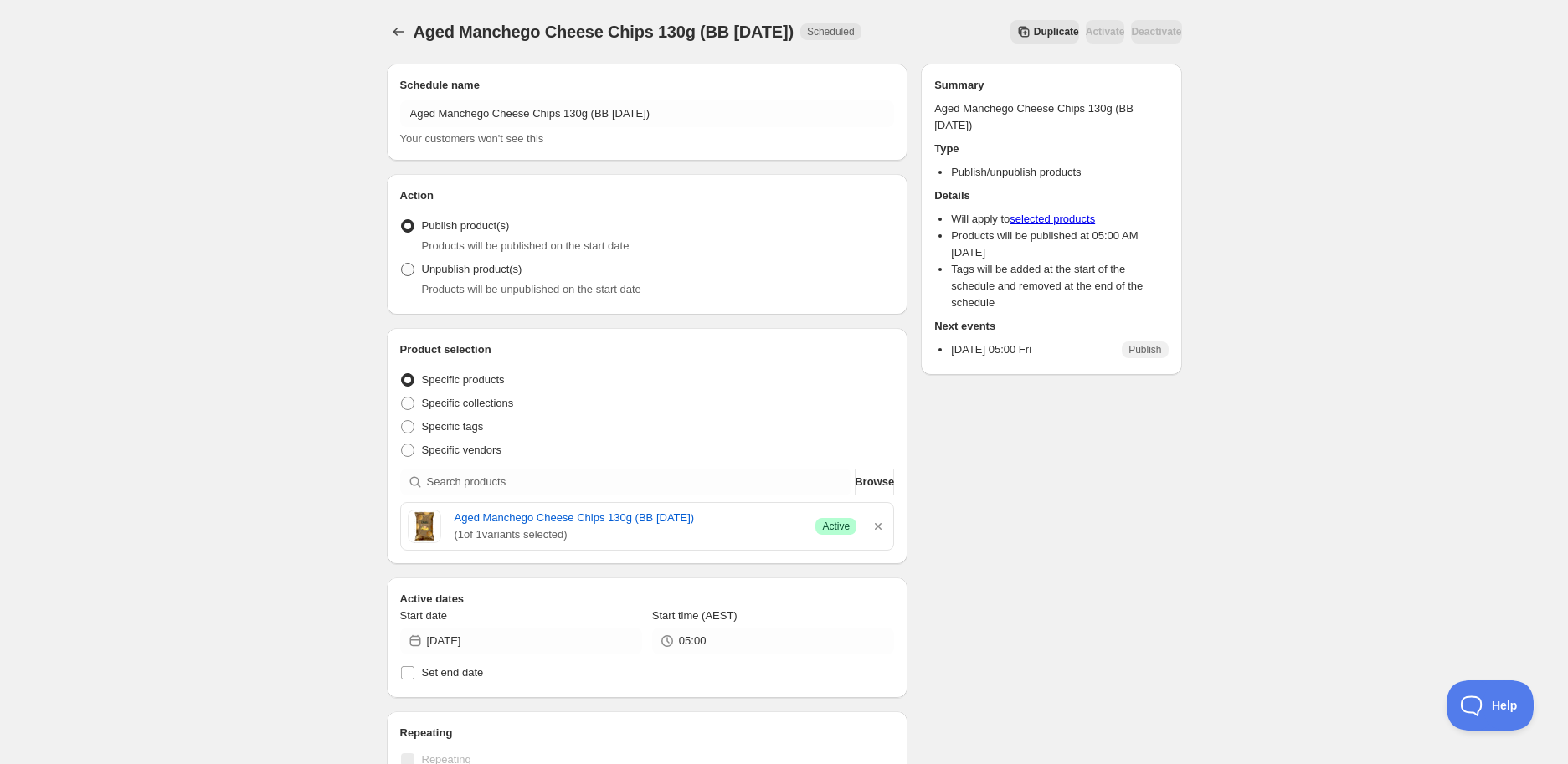
click at [470, 273] on span "Unpublish product(s)" at bounding box center [472, 269] width 101 height 13
click at [401, 264] on input "Unpublish product(s)" at bounding box center [401, 263] width 1 height 1
radio input "true"
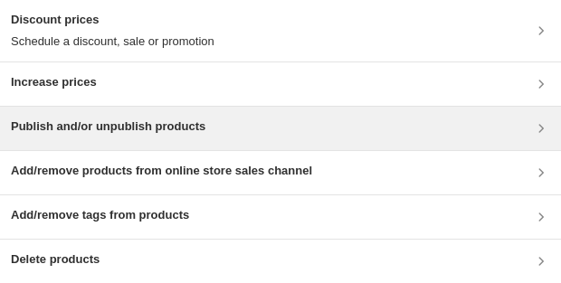
click at [218, 120] on div "Publish and/or unpublish products" at bounding box center [280, 129] width 539 height 22
click at [140, 135] on h3 "Publish and/or unpublish products" at bounding box center [108, 127] width 195 height 18
